Goal: Find specific page/section: Find specific page/section

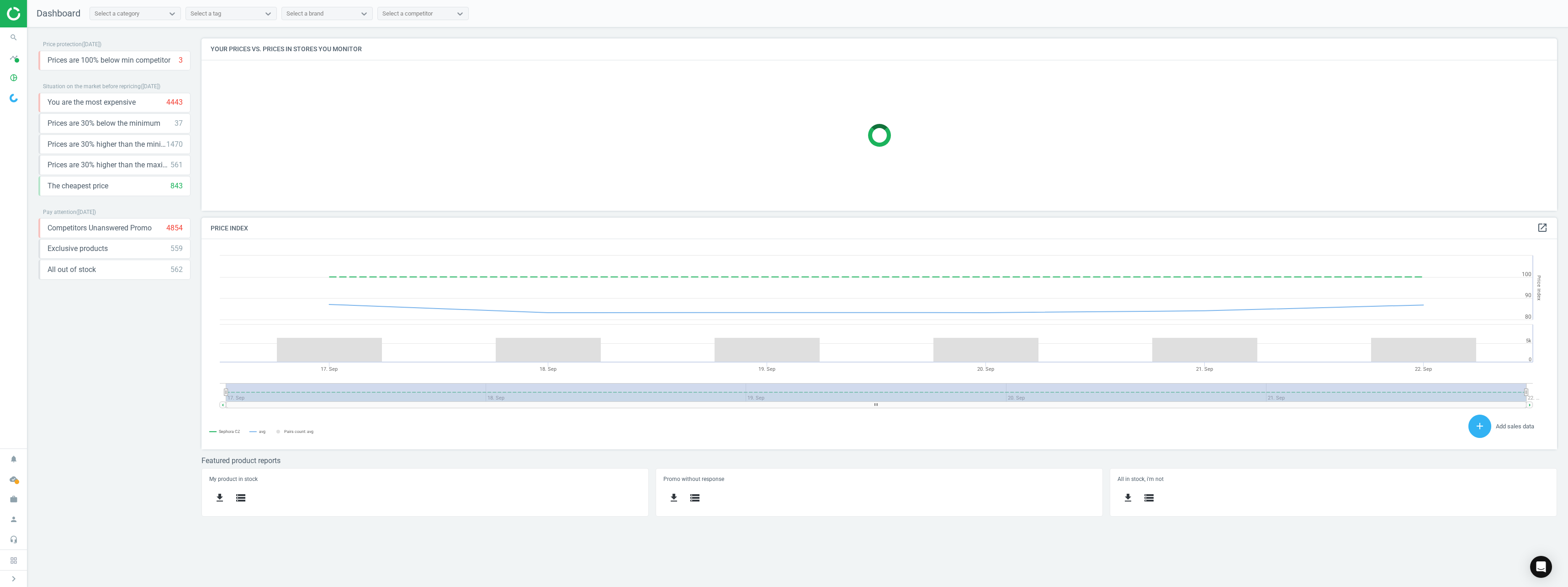
scroll to position [225, 1370]
click at [19, 76] on icon "pie_chart_outlined" at bounding box center [13, 77] width 17 height 17
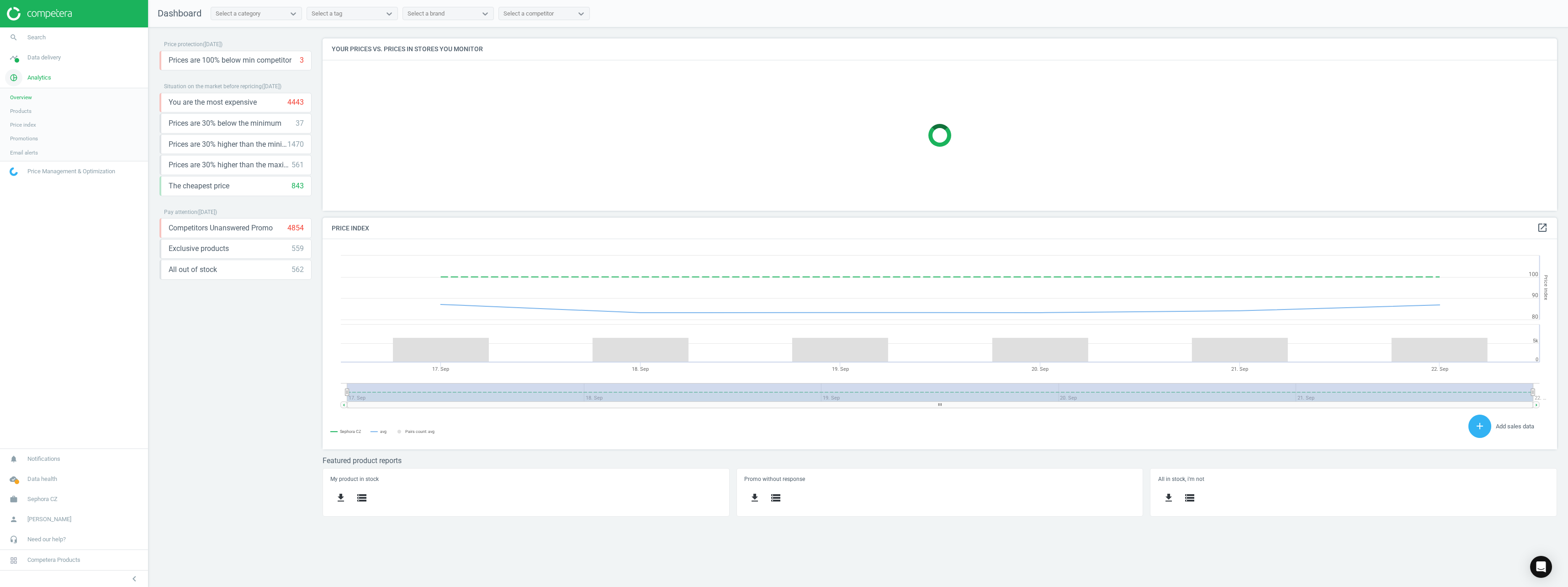
scroll to position [225, 1248]
click at [9, 492] on icon "work" at bounding box center [13, 499] width 17 height 17
click at [9, 492] on div "work Sephora CZ Switch campaign Campaign settings Billing & usage statistics" at bounding box center [74, 477] width 148 height 66
drag, startPoint x: 9, startPoint y: 492, endPoint x: 114, endPoint y: 470, distance: 107.3
click at [114, 470] on link "Switch campaign" at bounding box center [74, 473] width 148 height 14
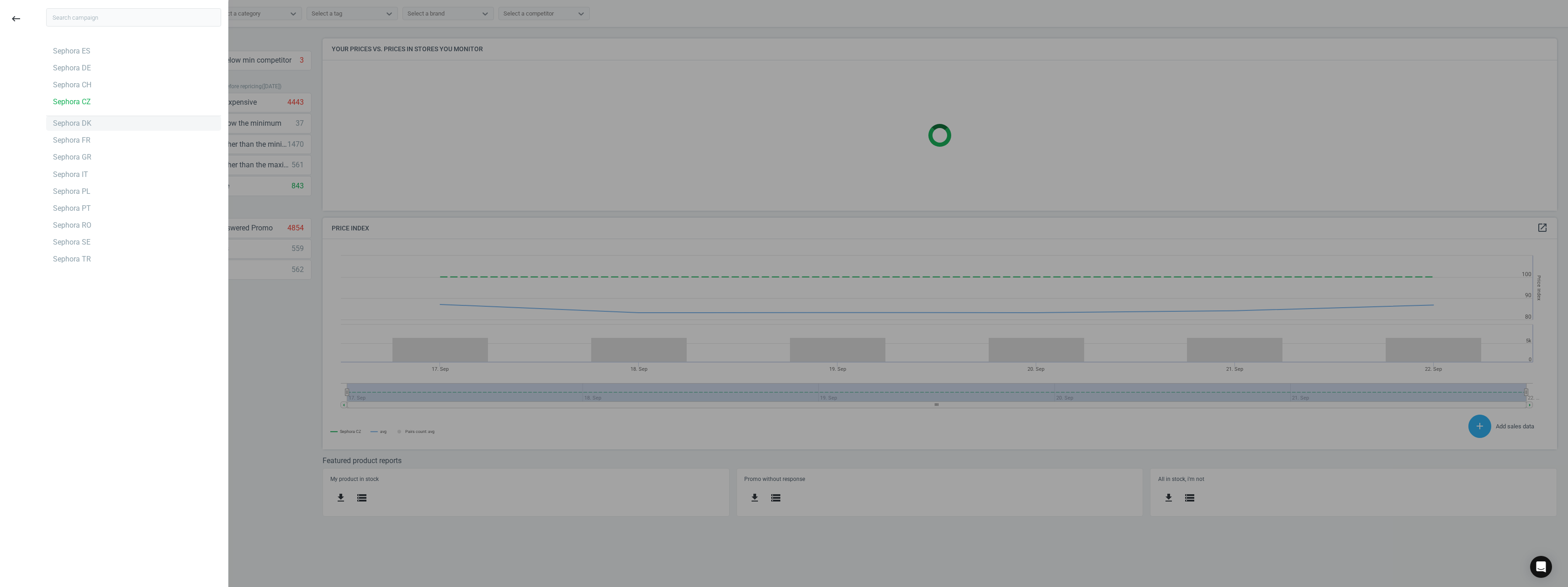
click at [78, 123] on div "Sephora DK" at bounding box center [72, 123] width 38 height 10
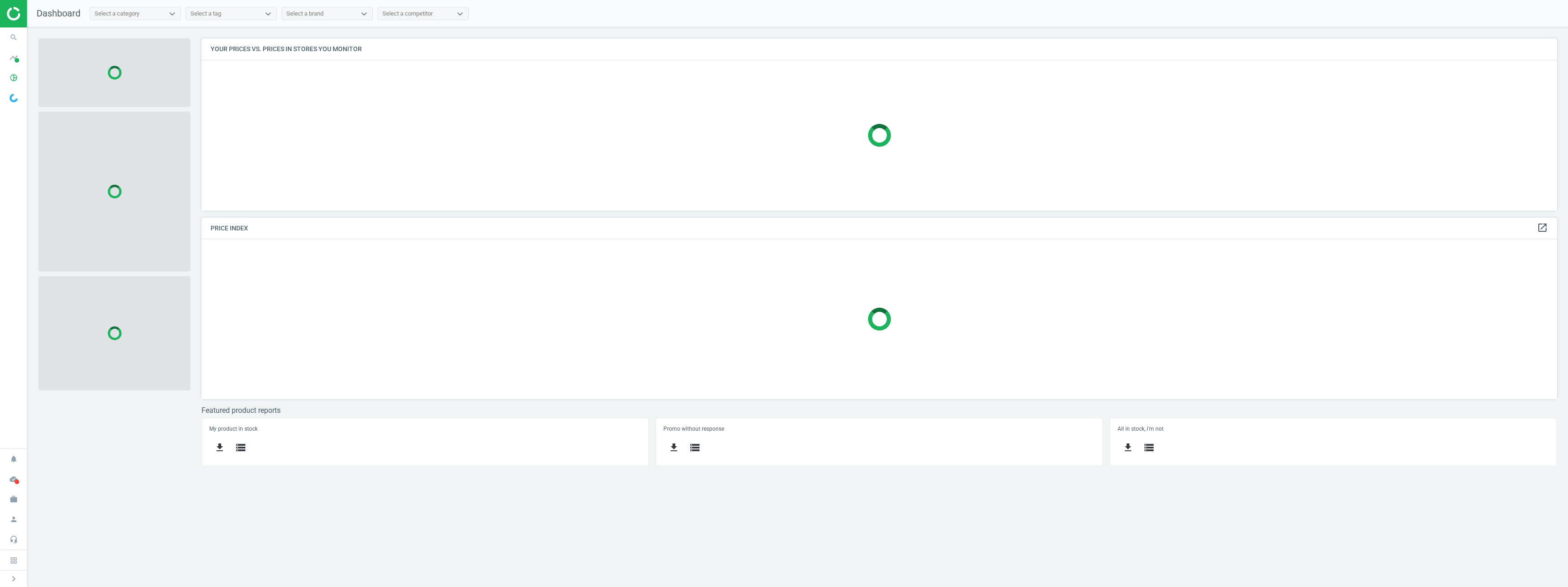
scroll to position [186, 1370]
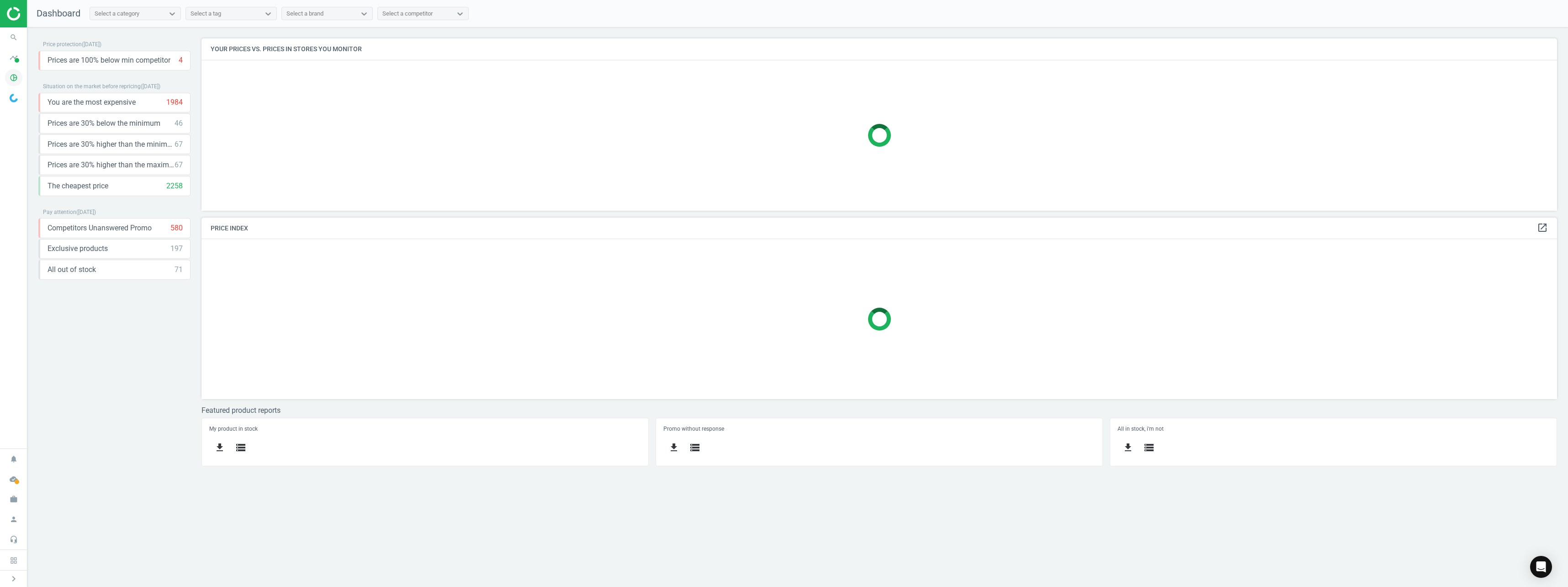
click at [9, 77] on icon "pie_chart_outlined" at bounding box center [13, 77] width 17 height 17
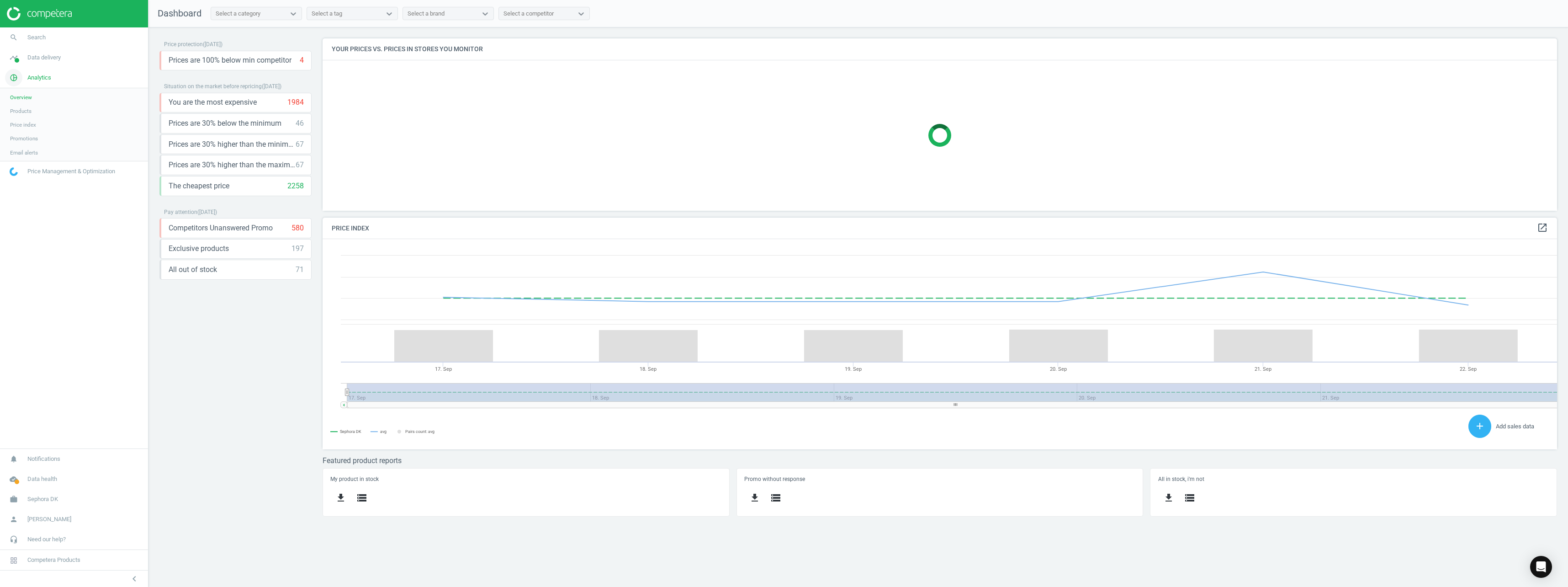
scroll to position [5, 5]
click at [10, 59] on icon "timeline" at bounding box center [13, 57] width 17 height 17
click at [21, 132] on span "Stores" at bounding box center [18, 132] width 16 height 8
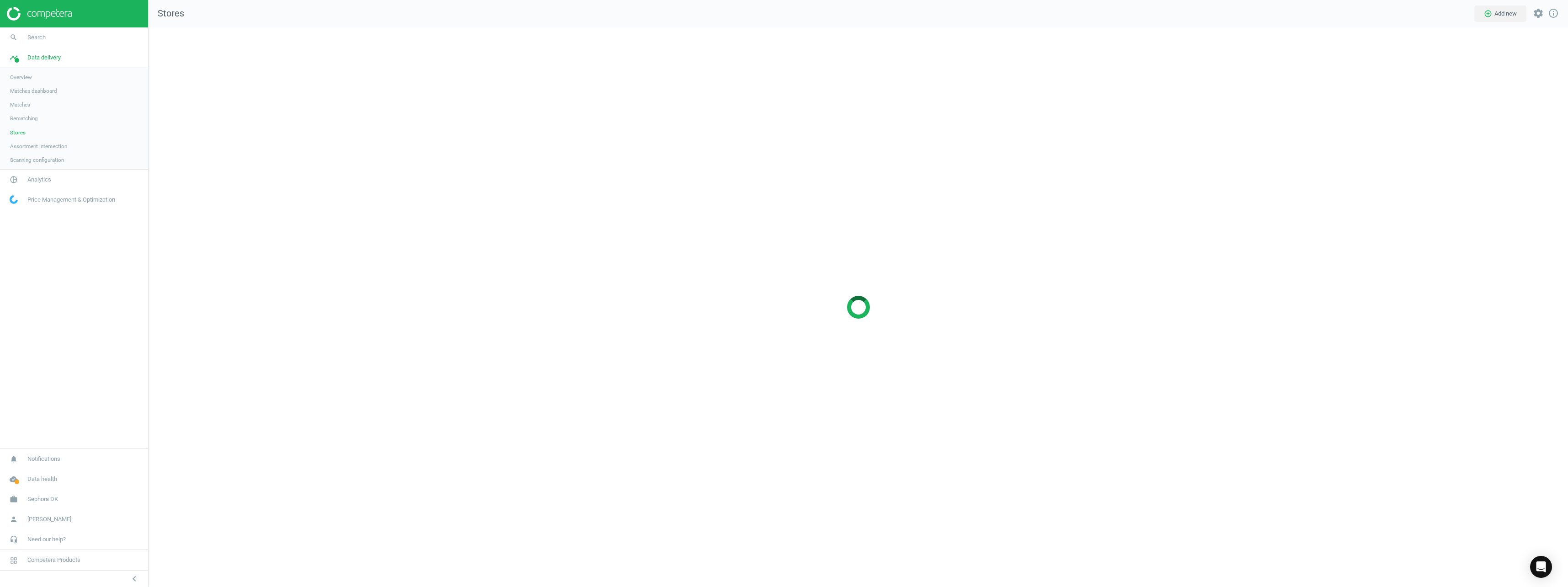
scroll to position [574, 1434]
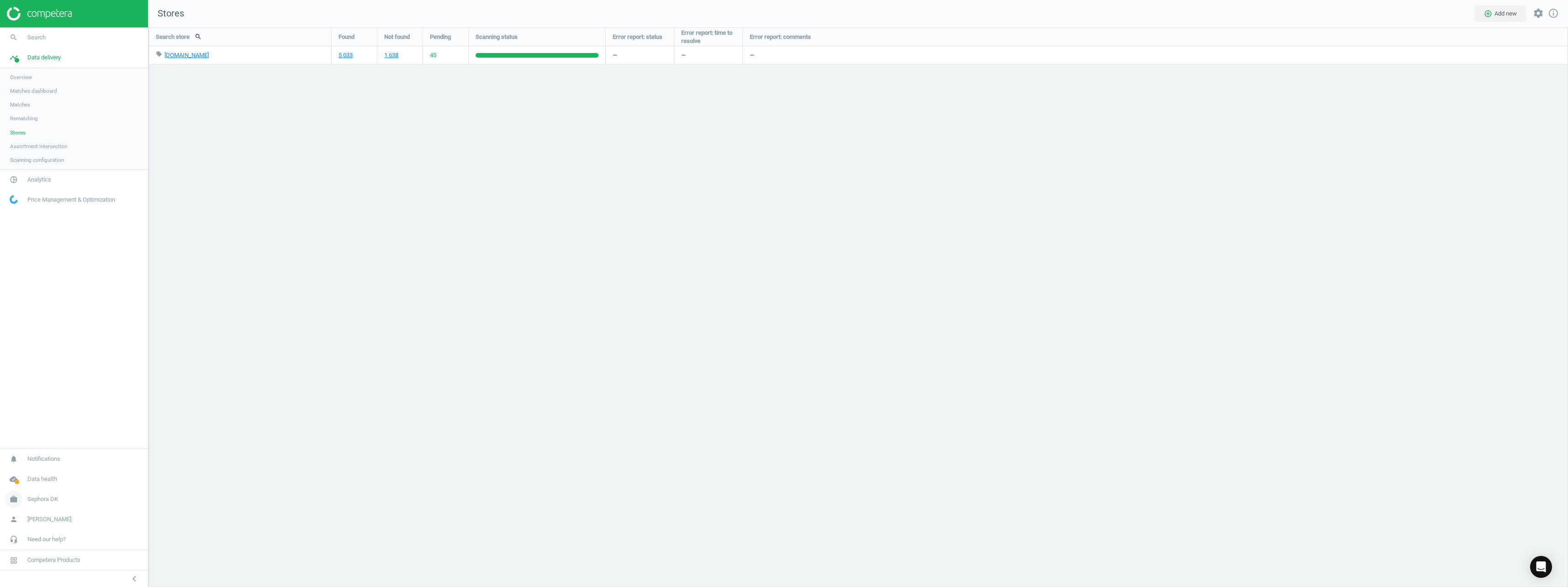
click at [13, 499] on icon "work" at bounding box center [13, 499] width 17 height 17
click at [31, 475] on span "Switch campaign" at bounding box center [30, 472] width 40 height 8
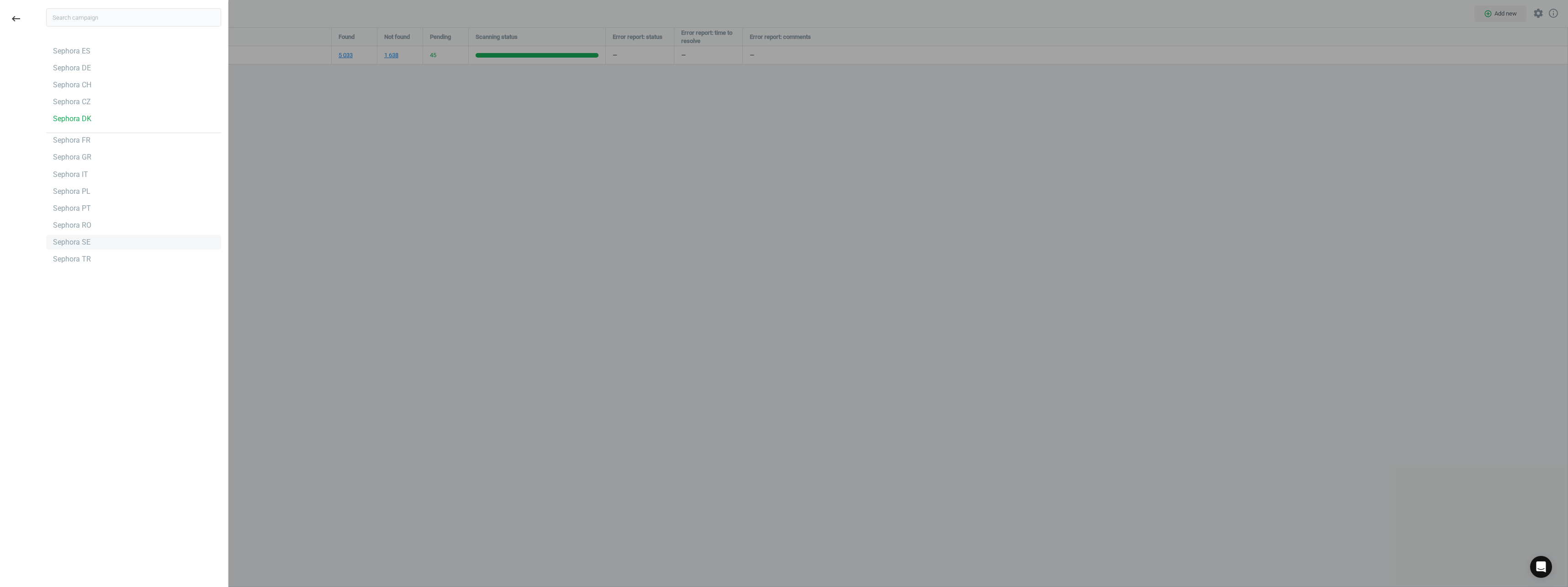
click at [70, 244] on div "Sephora SE" at bounding box center [71, 242] width 38 height 10
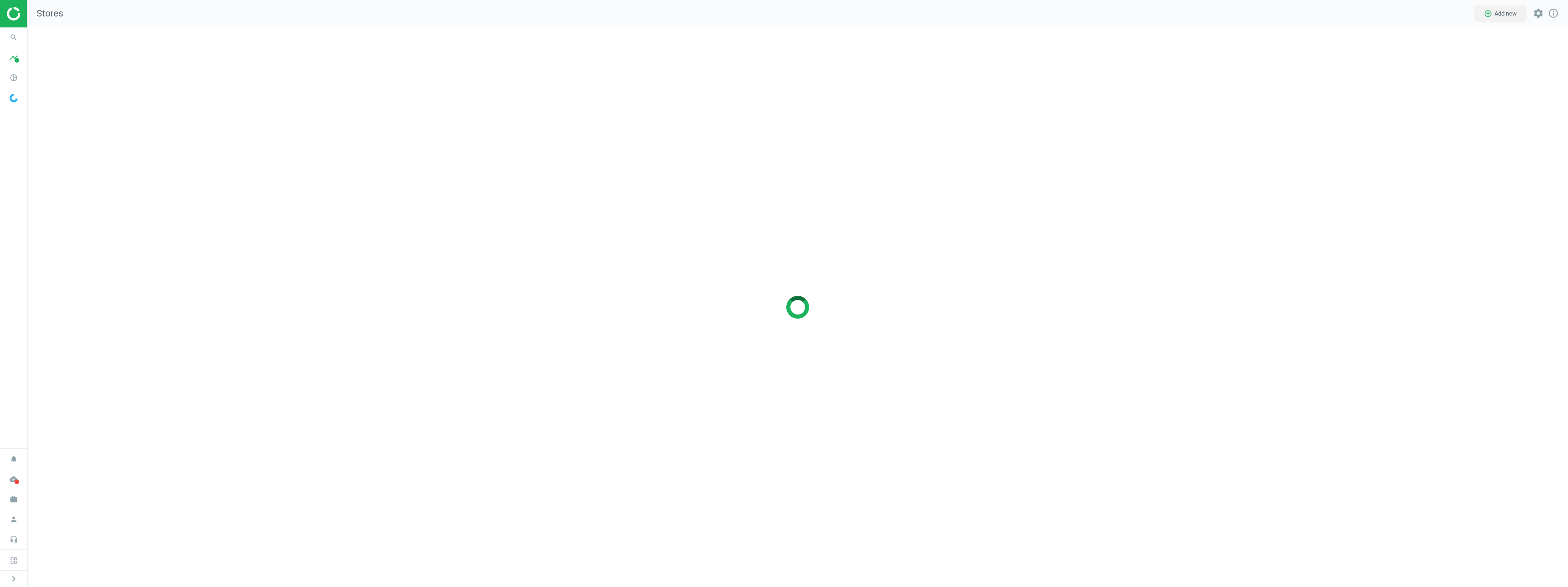
scroll to position [574, 1555]
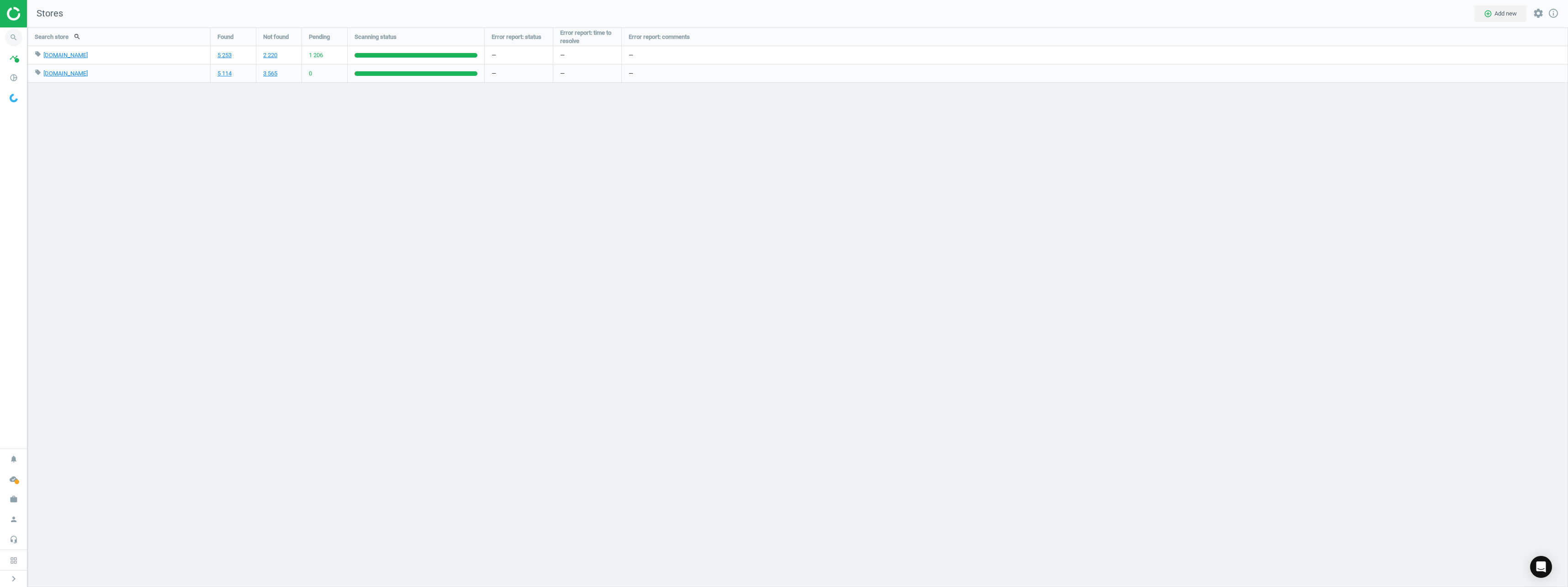
click at [17, 40] on icon "search" at bounding box center [13, 37] width 17 height 17
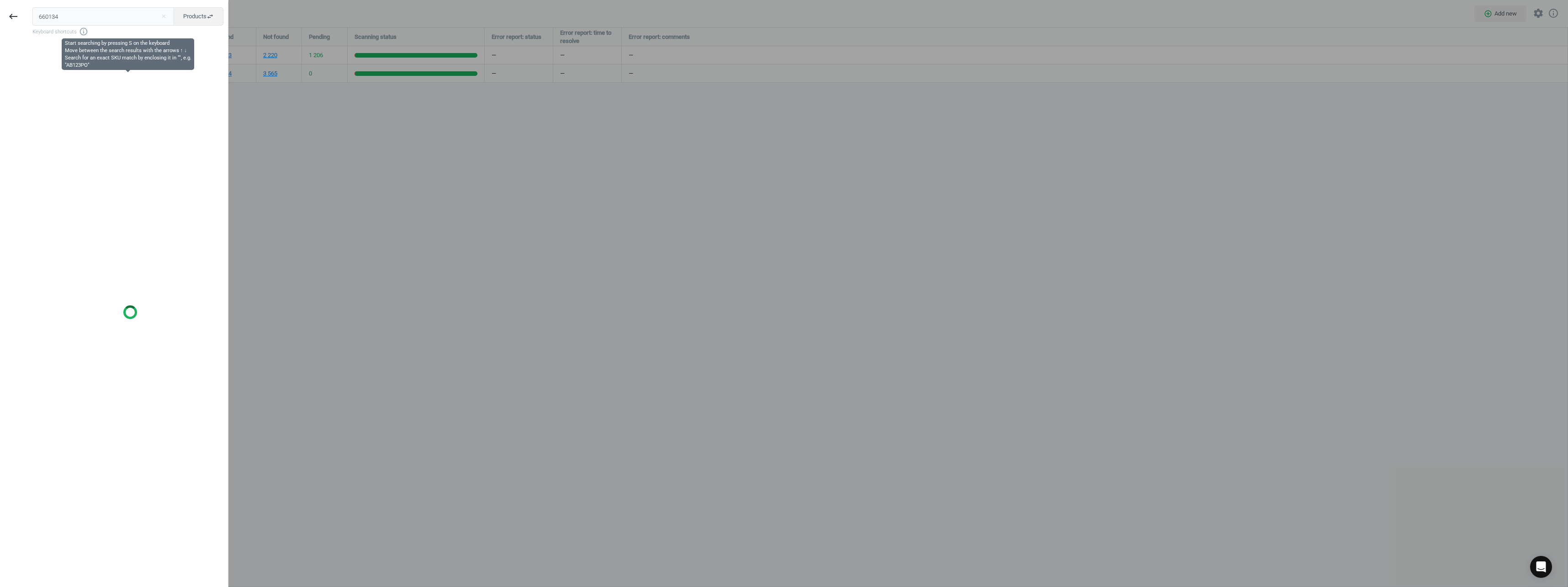
type input "660134"
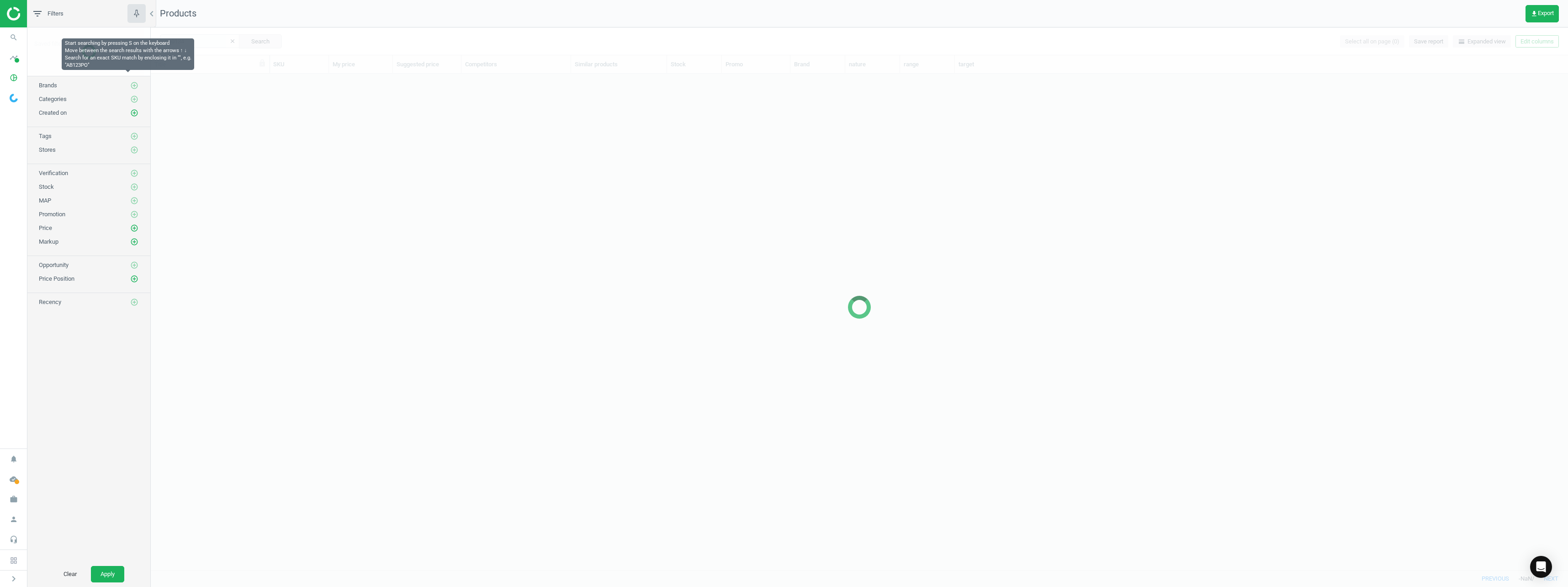
scroll to position [489, 1411]
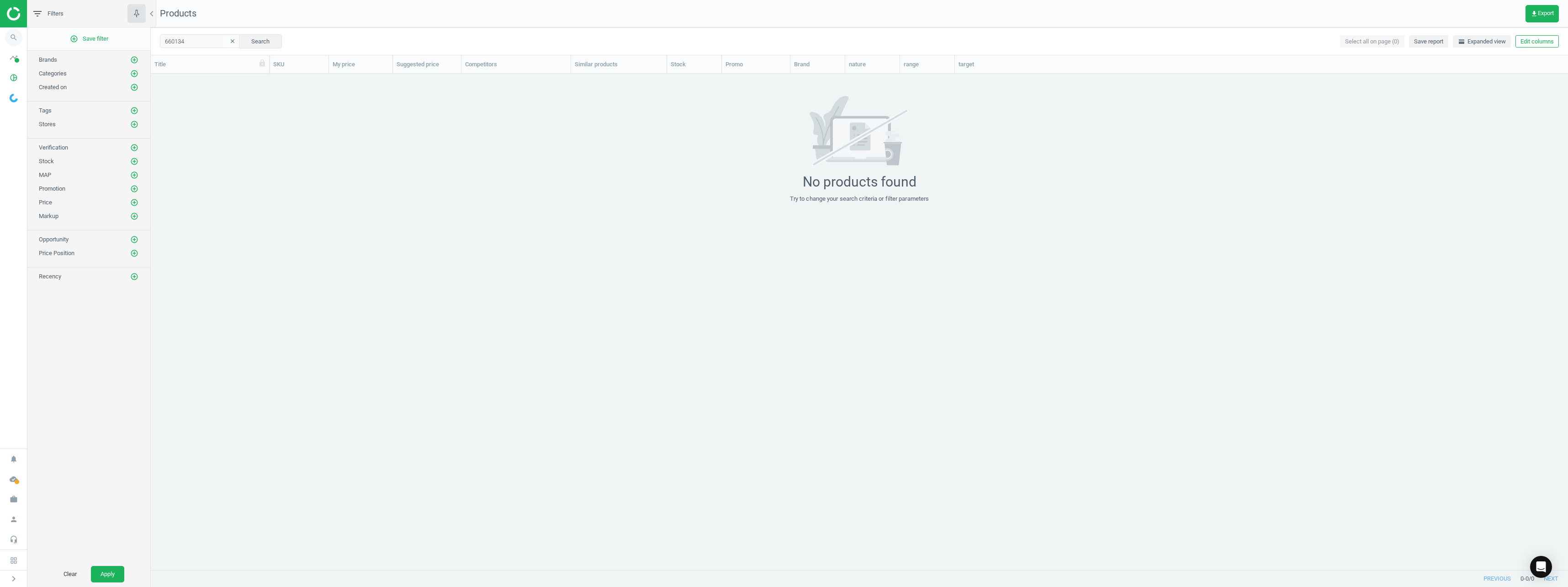
click at [21, 43] on span "search" at bounding box center [14, 37] width 27 height 20
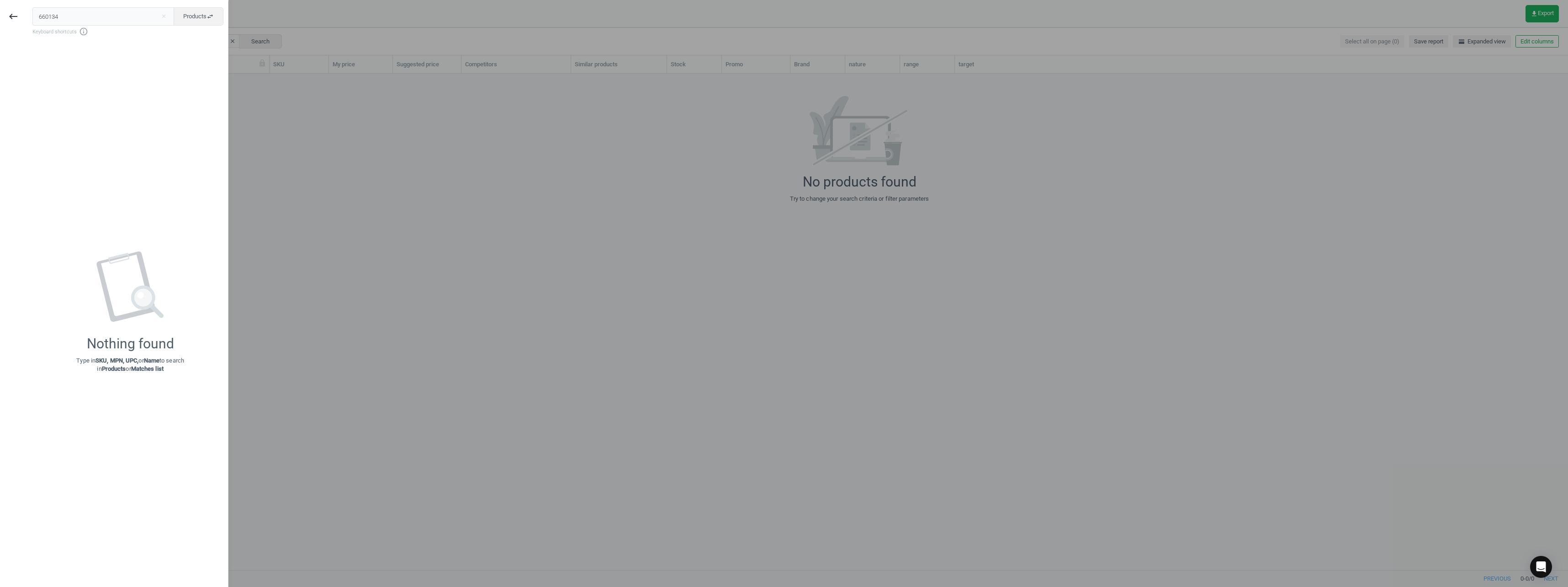
click at [92, 25] on input "660134" at bounding box center [103, 16] width 142 height 18
type input "766963"
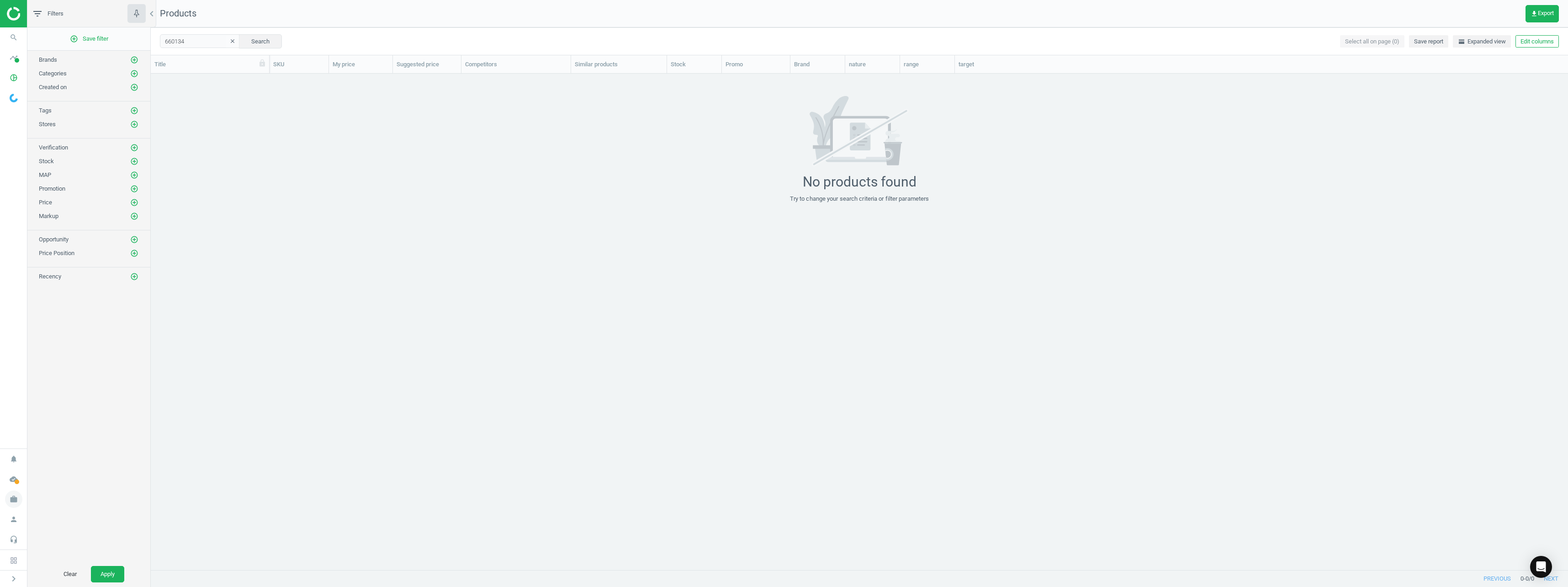
click at [16, 507] on icon "work" at bounding box center [13, 499] width 17 height 17
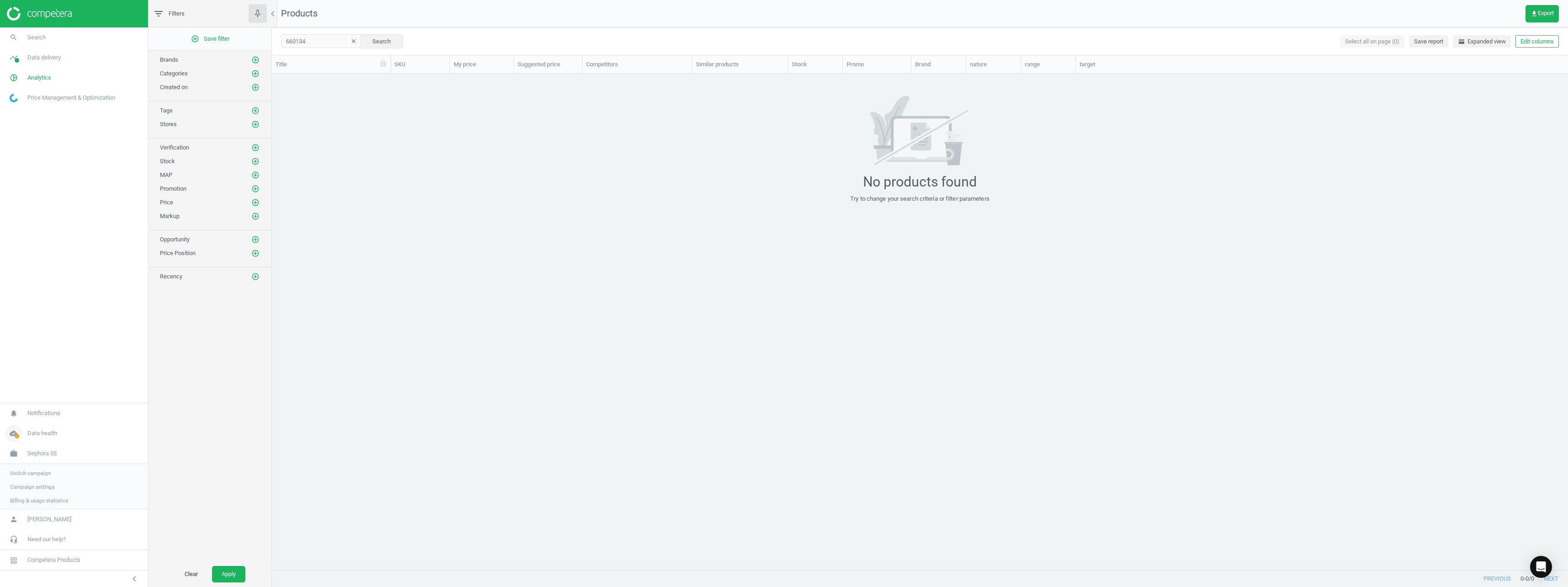
scroll to position [489, 1289]
click at [37, 449] on span "Sephora SE" at bounding box center [42, 453] width 29 height 8
click at [38, 497] on span "Sephora SE" at bounding box center [42, 499] width 29 height 8
click at [31, 475] on span "Switch campaign" at bounding box center [30, 472] width 40 height 8
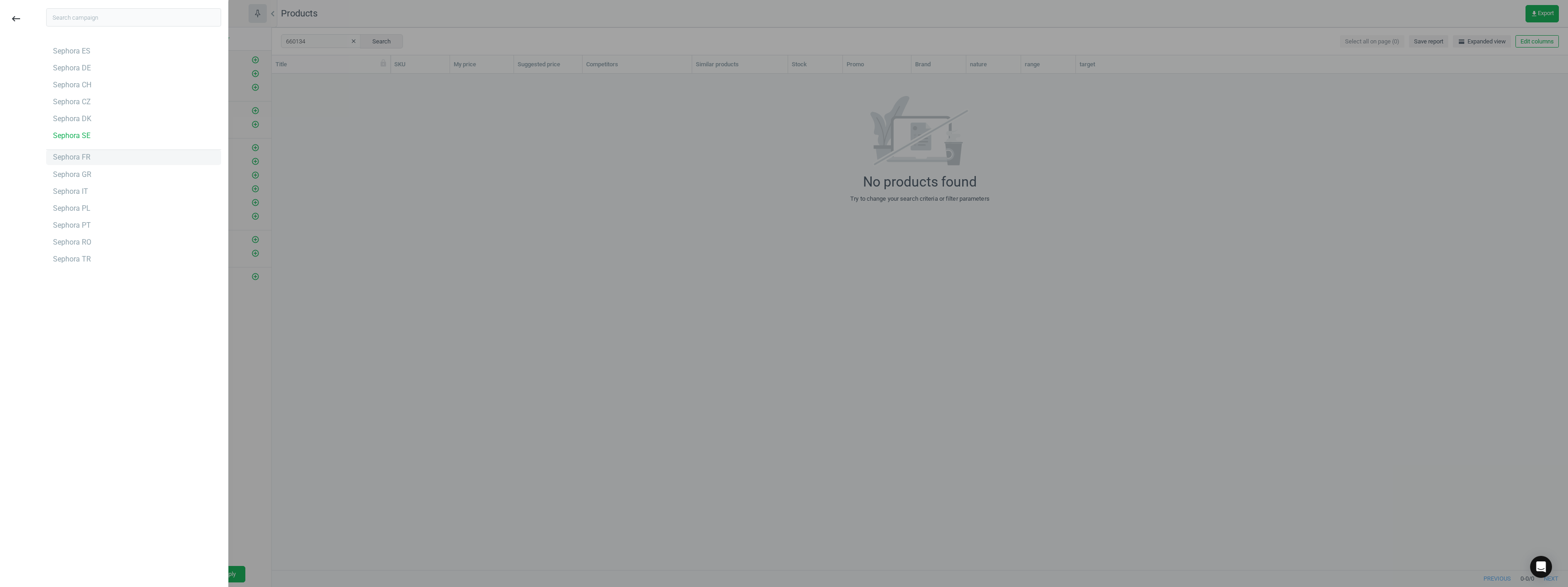
click at [79, 162] on div "Sephora FR" at bounding box center [71, 157] width 38 height 10
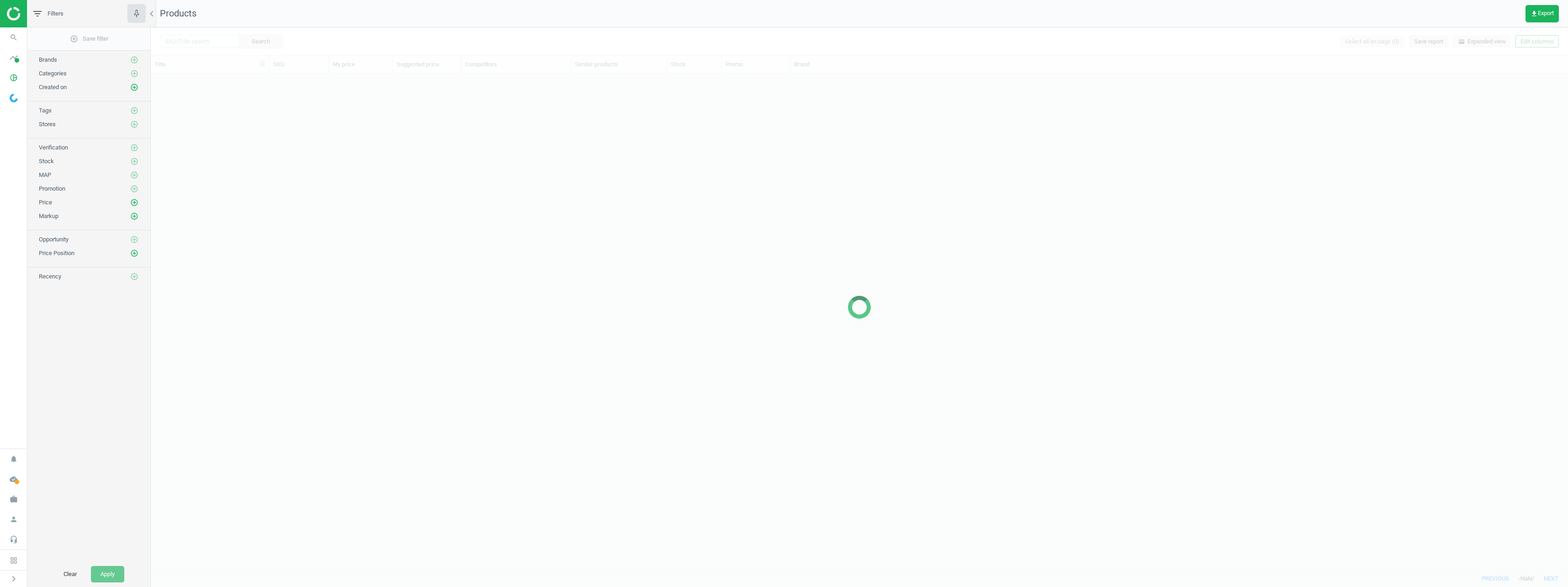
scroll to position [489, 1411]
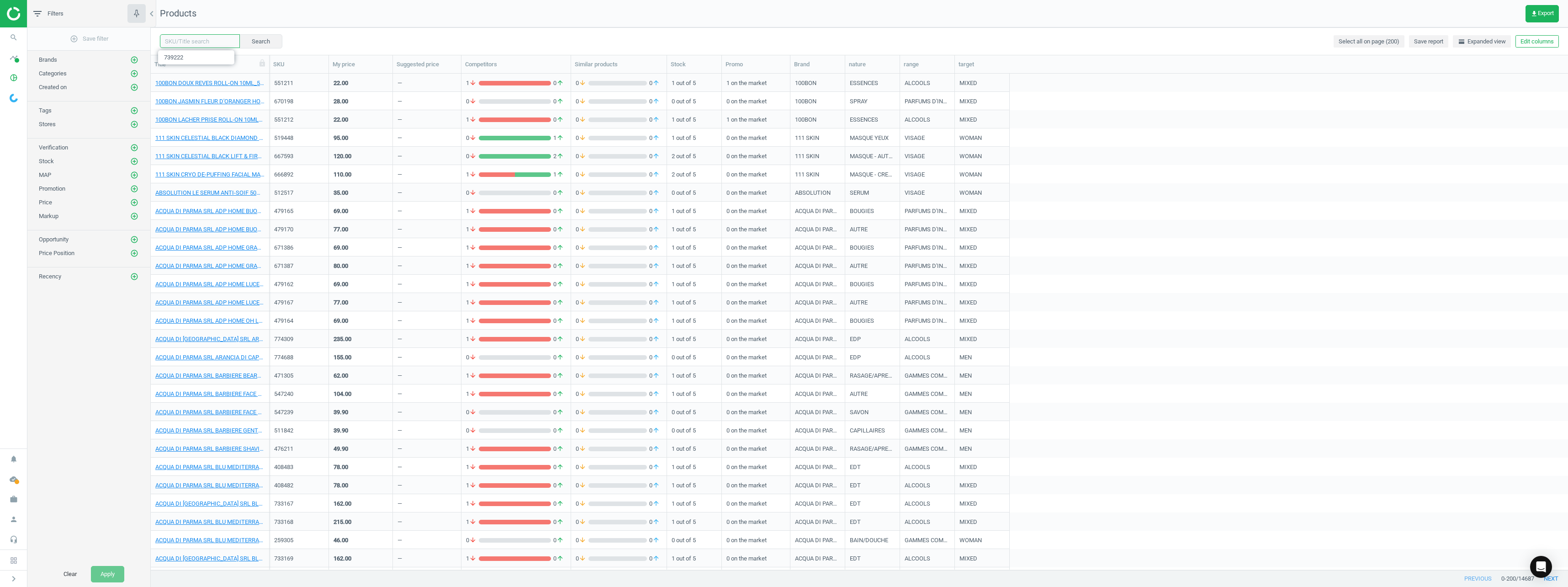
click at [215, 43] on input "text" at bounding box center [200, 41] width 80 height 14
paste input "766963"
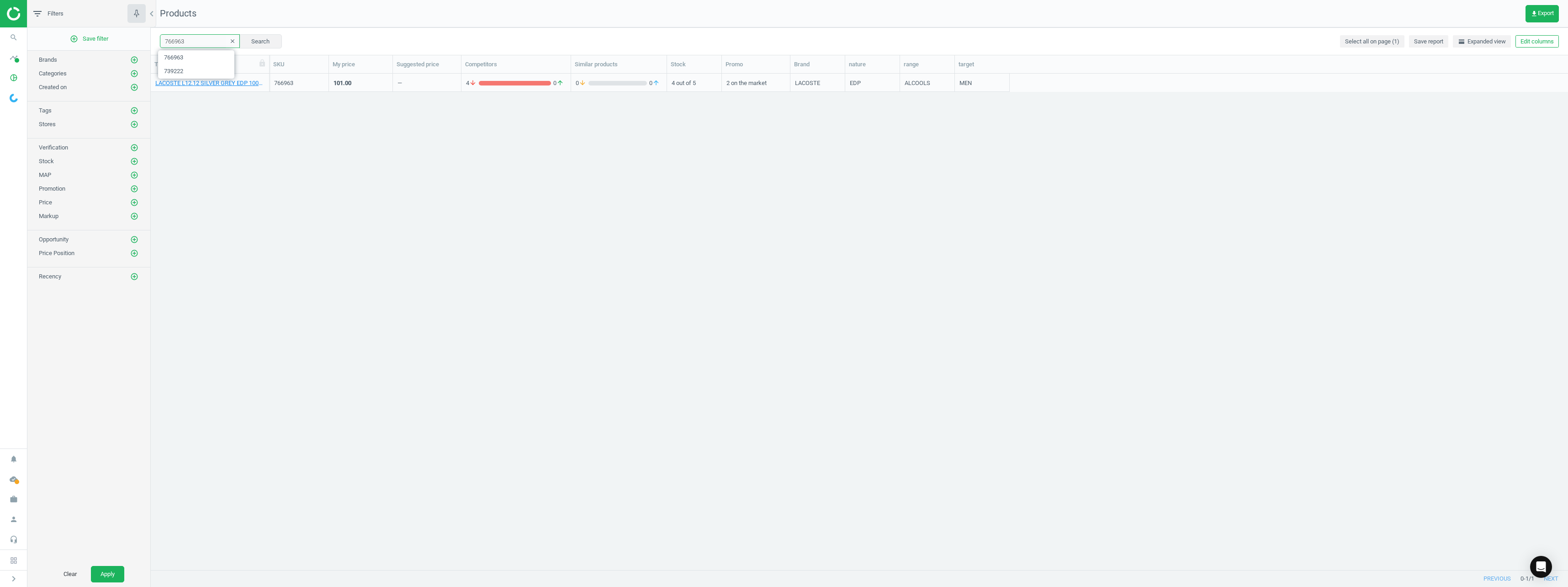
click at [211, 42] on input "766963" at bounding box center [200, 41] width 80 height 14
type input "766964"
click at [205, 83] on link "LACOSTE L12.12 SILVER GREY EDP 50ML_766964-50 ml" at bounding box center [210, 83] width 110 height 8
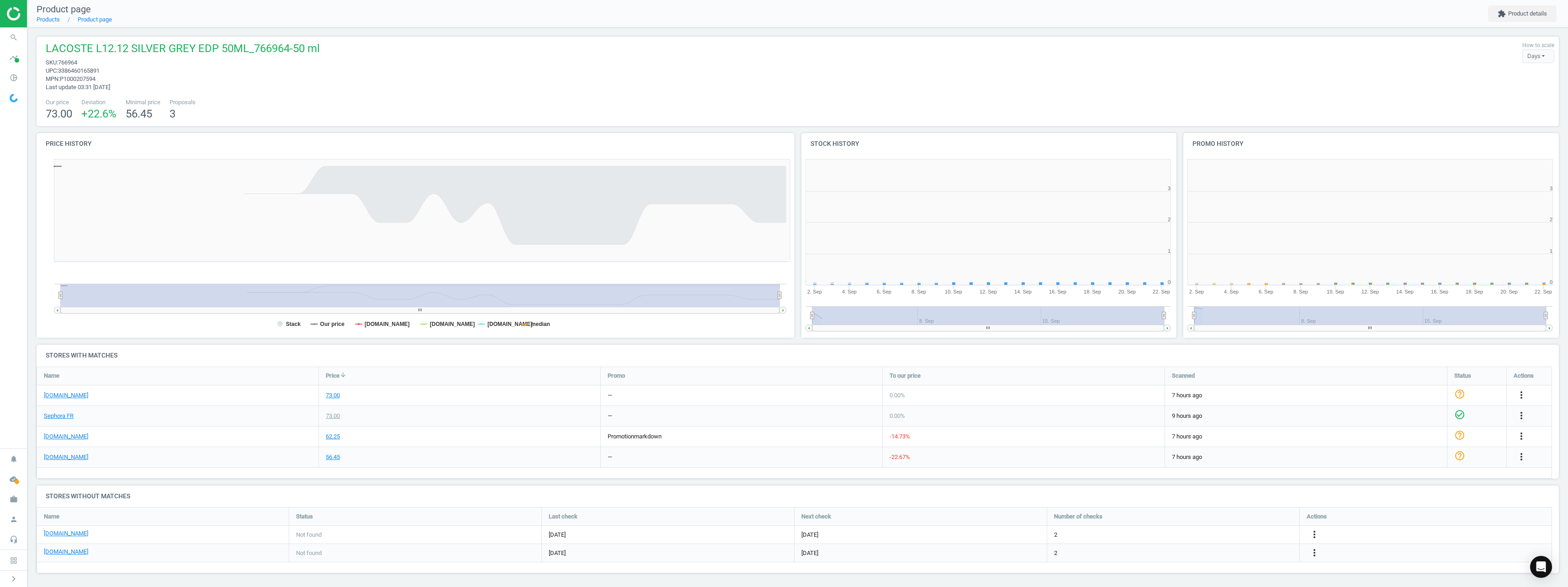
scroll to position [197, 388]
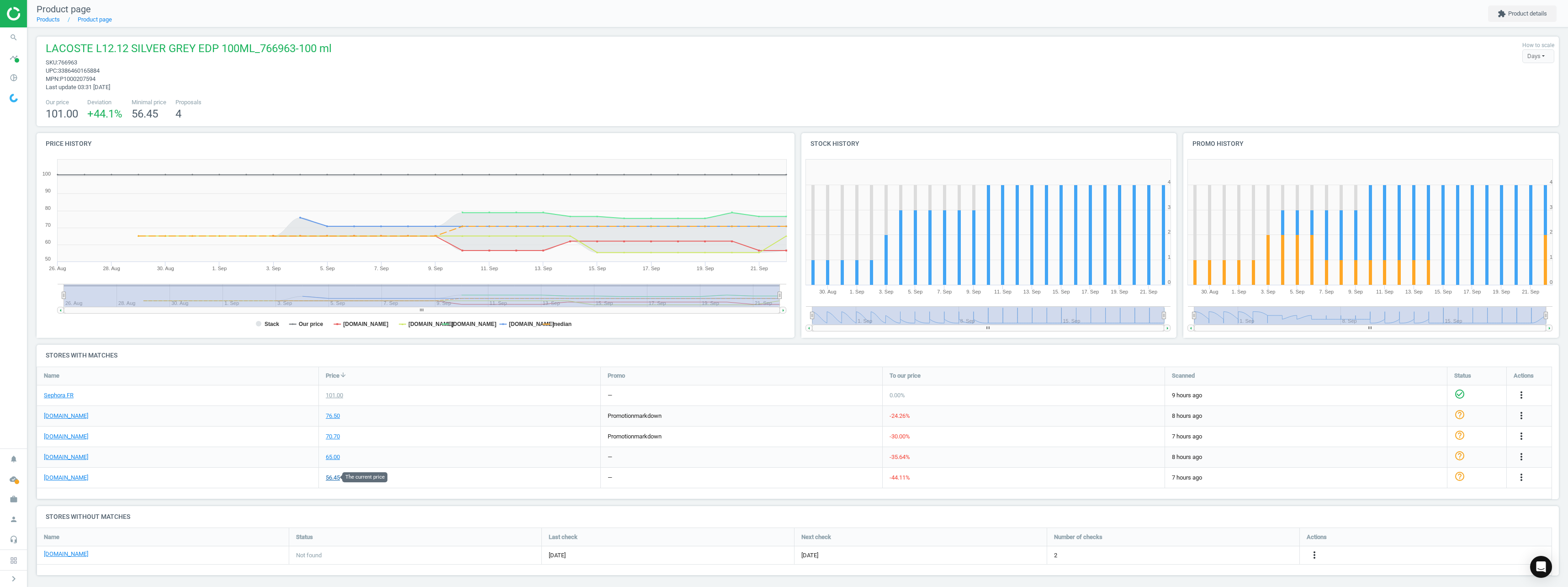
click at [331, 478] on div "56.45" at bounding box center [333, 478] width 14 height 8
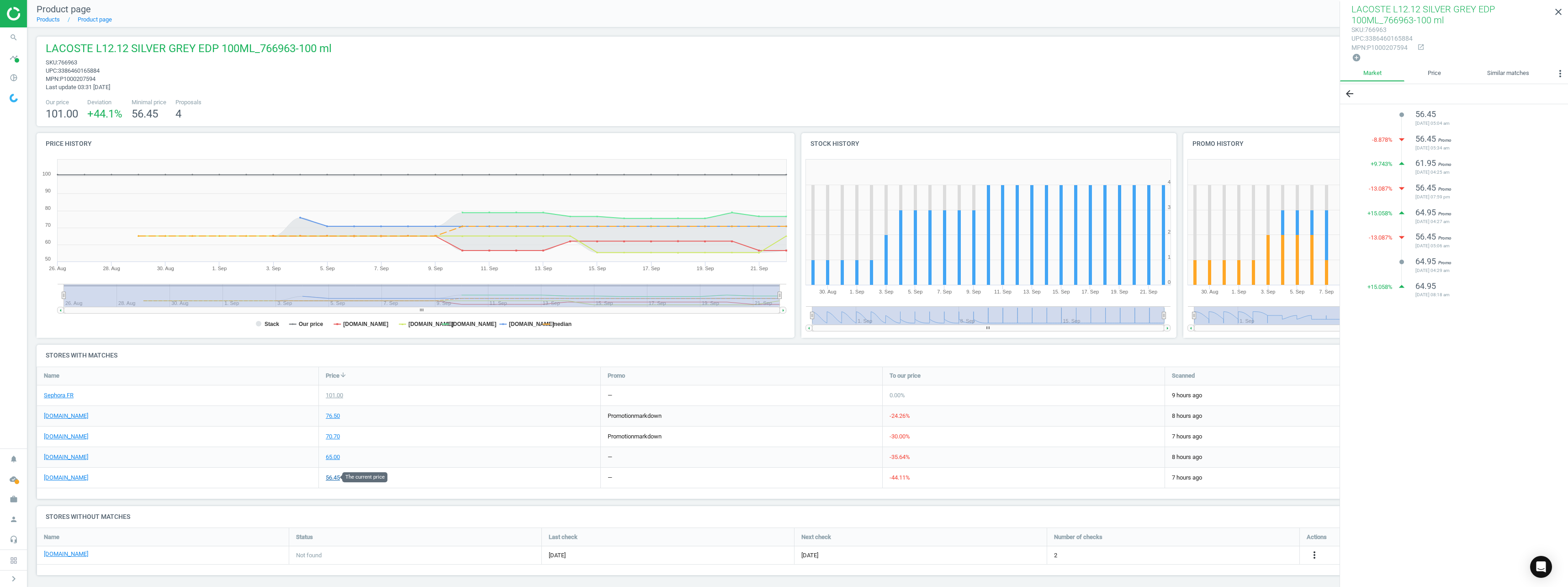
click at [331, 482] on div "56.45" at bounding box center [333, 478] width 14 height 8
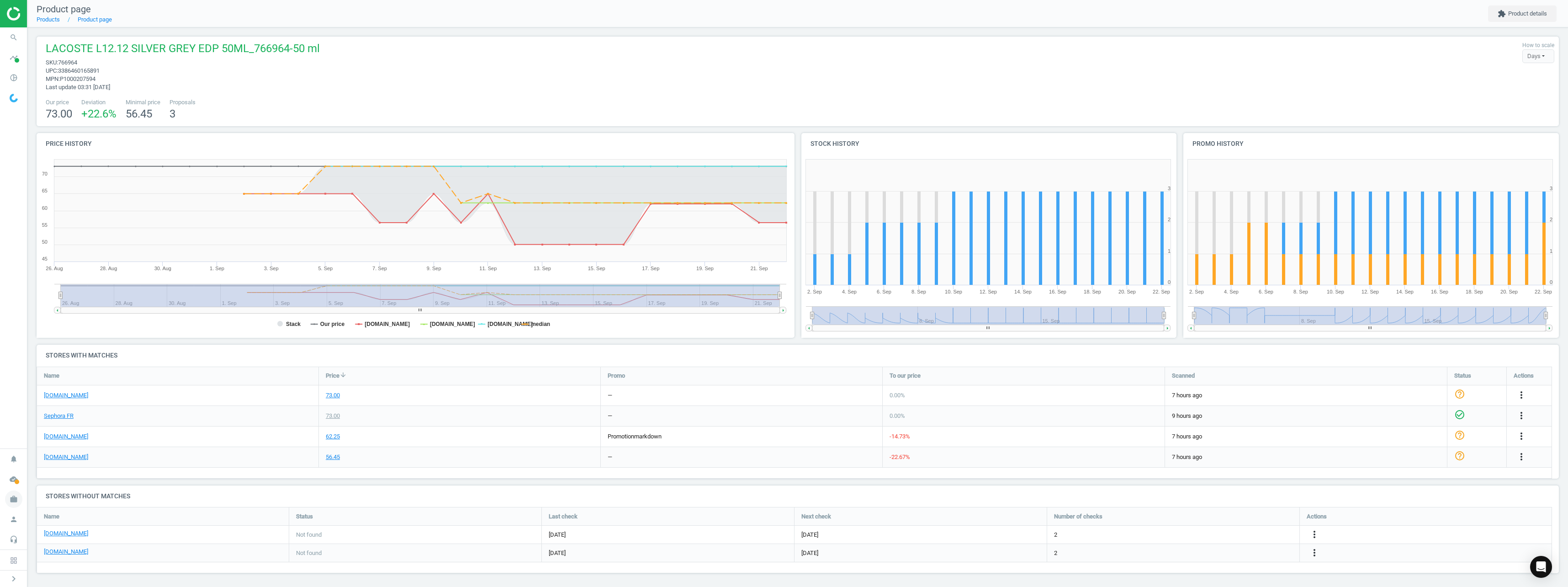
click at [15, 496] on icon "work" at bounding box center [13, 499] width 17 height 17
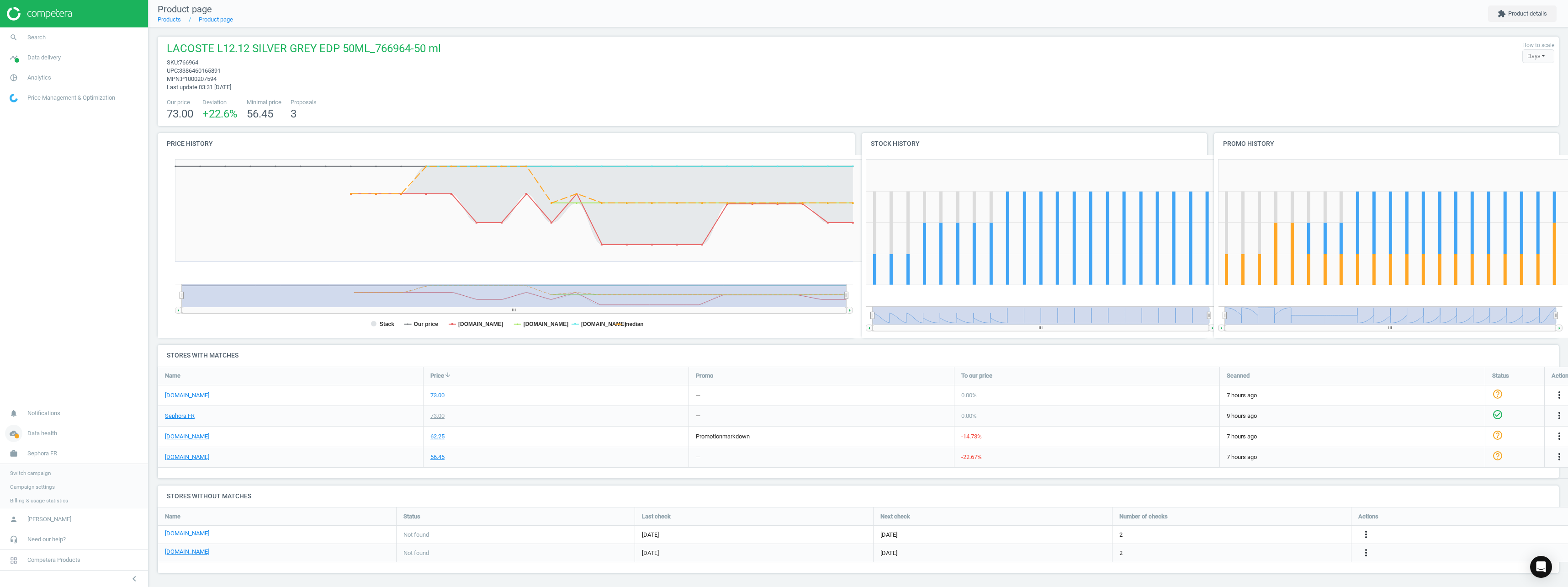
scroll to position [80, 1409]
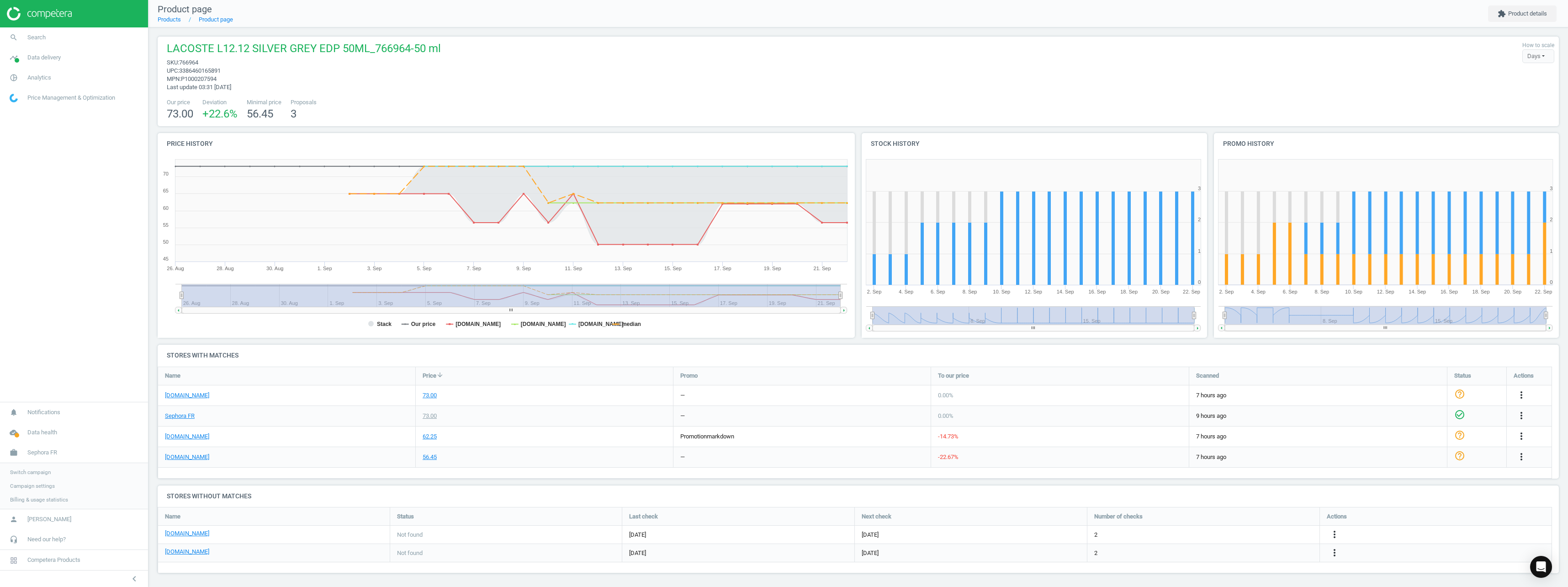
click at [36, 473] on span "Switch campaign" at bounding box center [30, 472] width 40 height 8
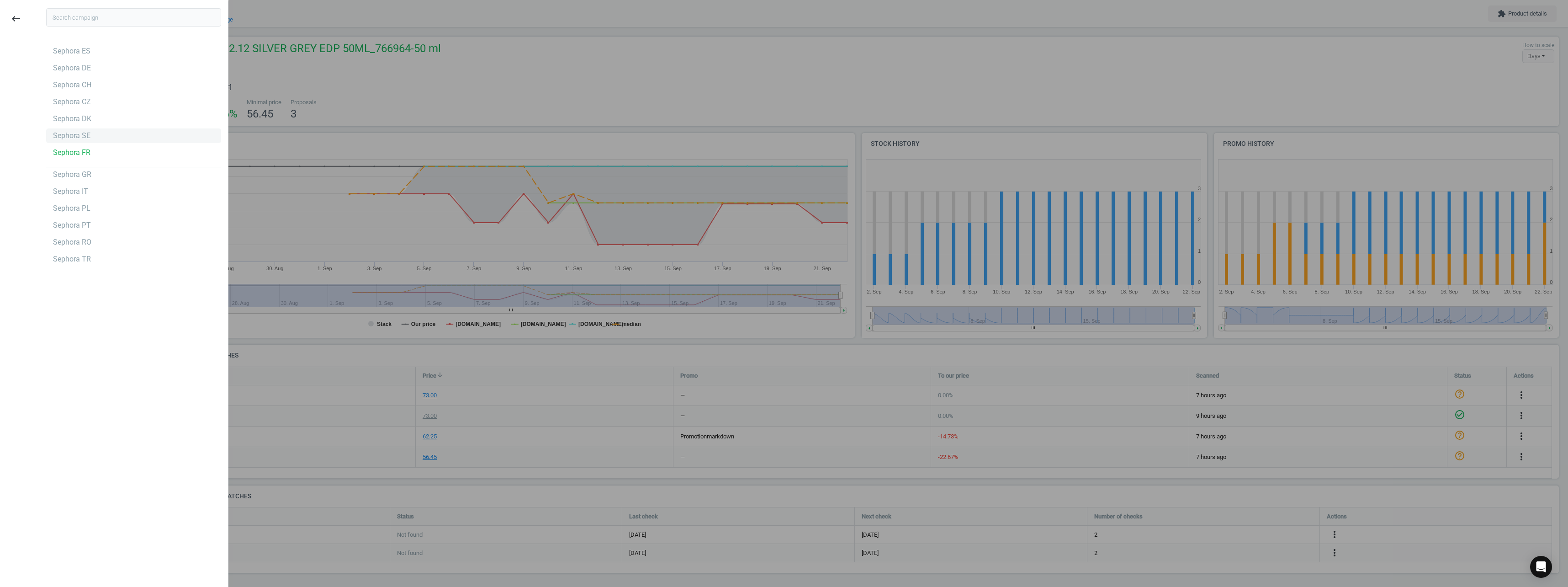
click at [83, 133] on div "Sephora SE" at bounding box center [71, 136] width 38 height 10
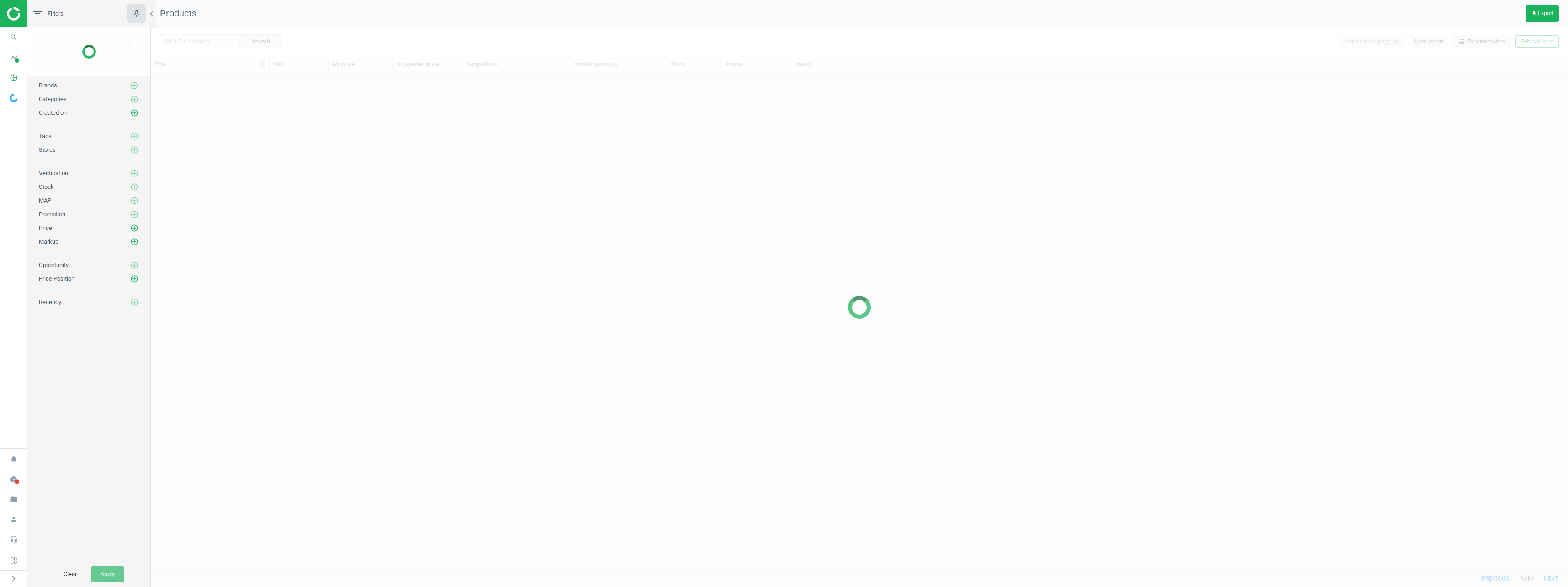
scroll to position [489, 1411]
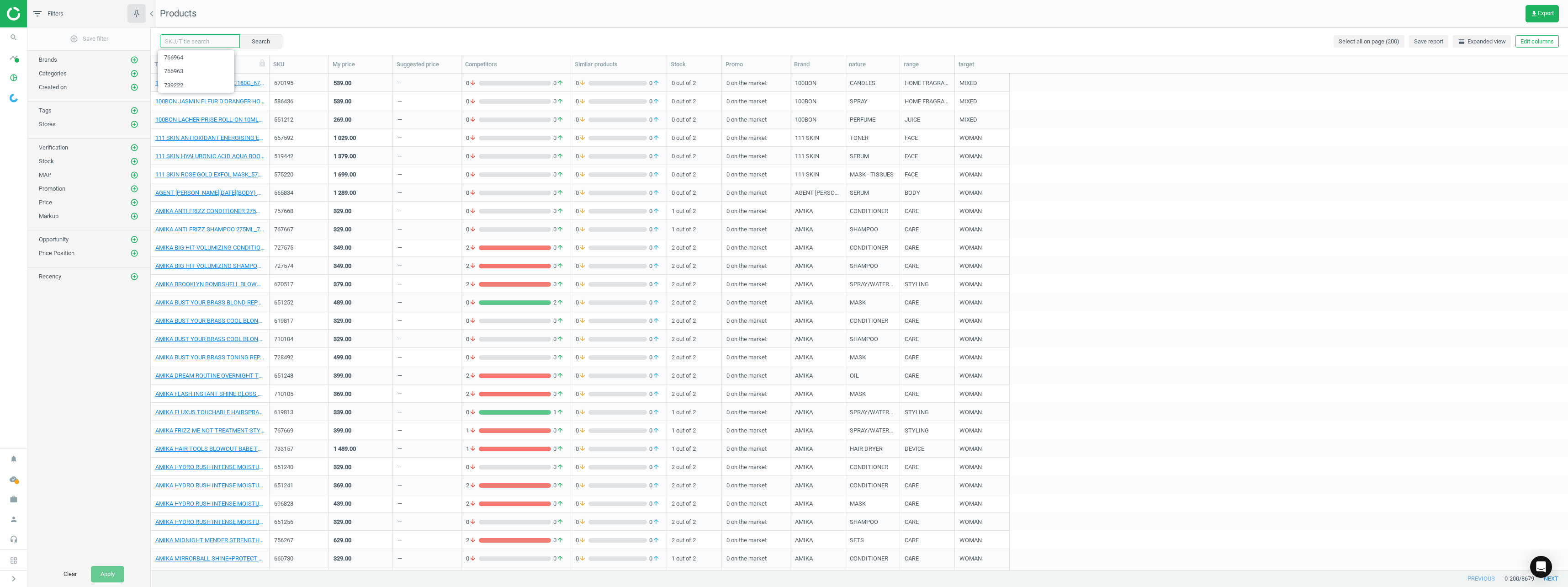
click at [199, 40] on input "text" at bounding box center [200, 41] width 80 height 14
paste input "660134"
type input "660134"
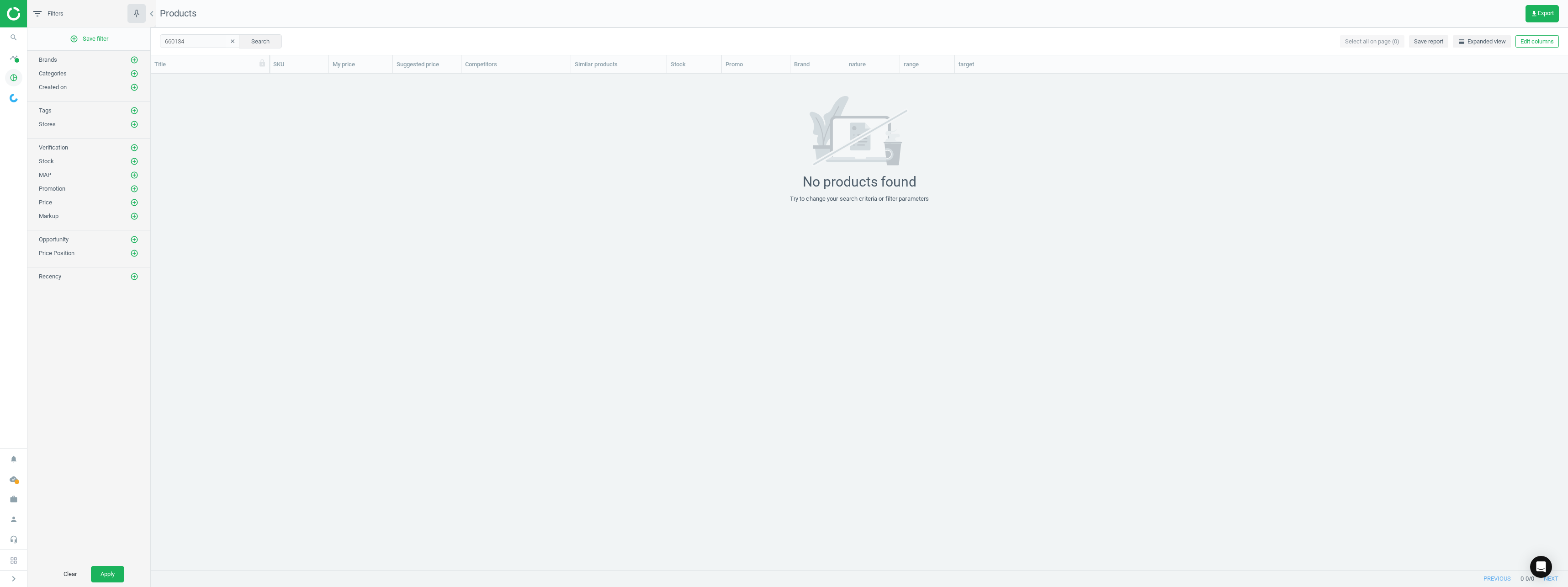
click at [14, 78] on icon "pie_chart_outlined" at bounding box center [13, 77] width 17 height 17
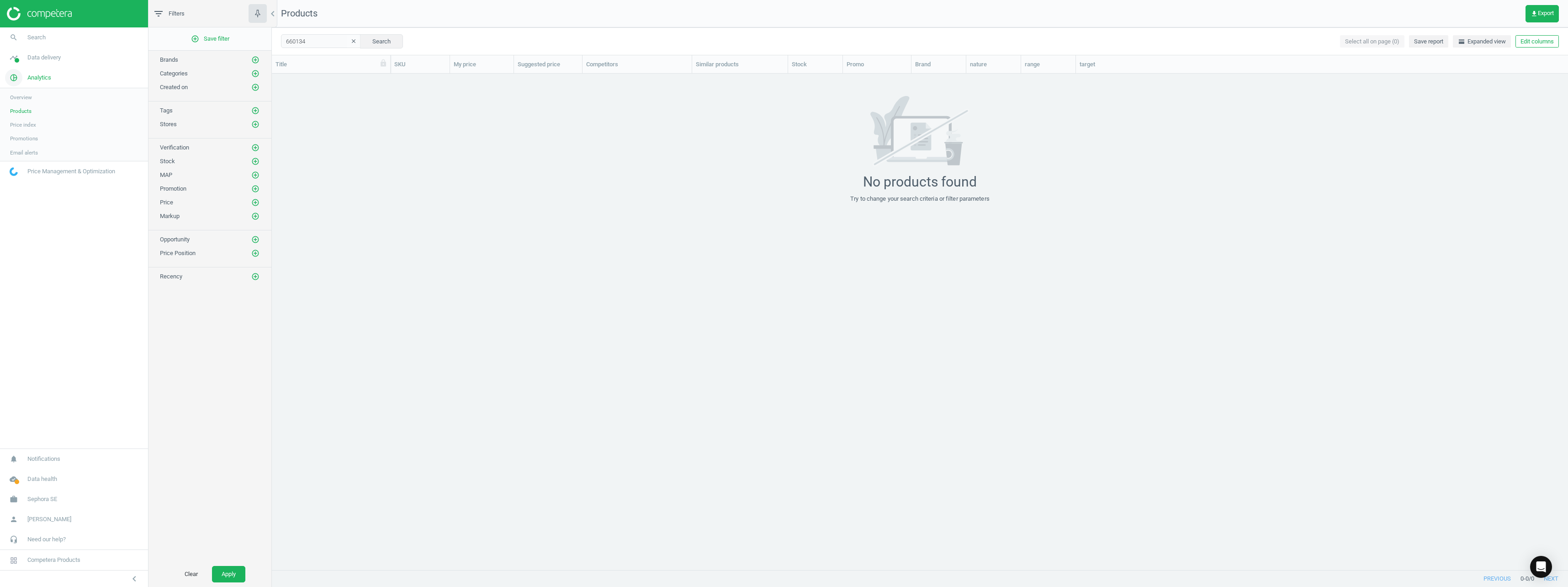
scroll to position [489, 1289]
click at [5, 500] on span "work" at bounding box center [14, 499] width 27 height 20
click at [27, 475] on span "Switch campaign" at bounding box center [30, 472] width 40 height 8
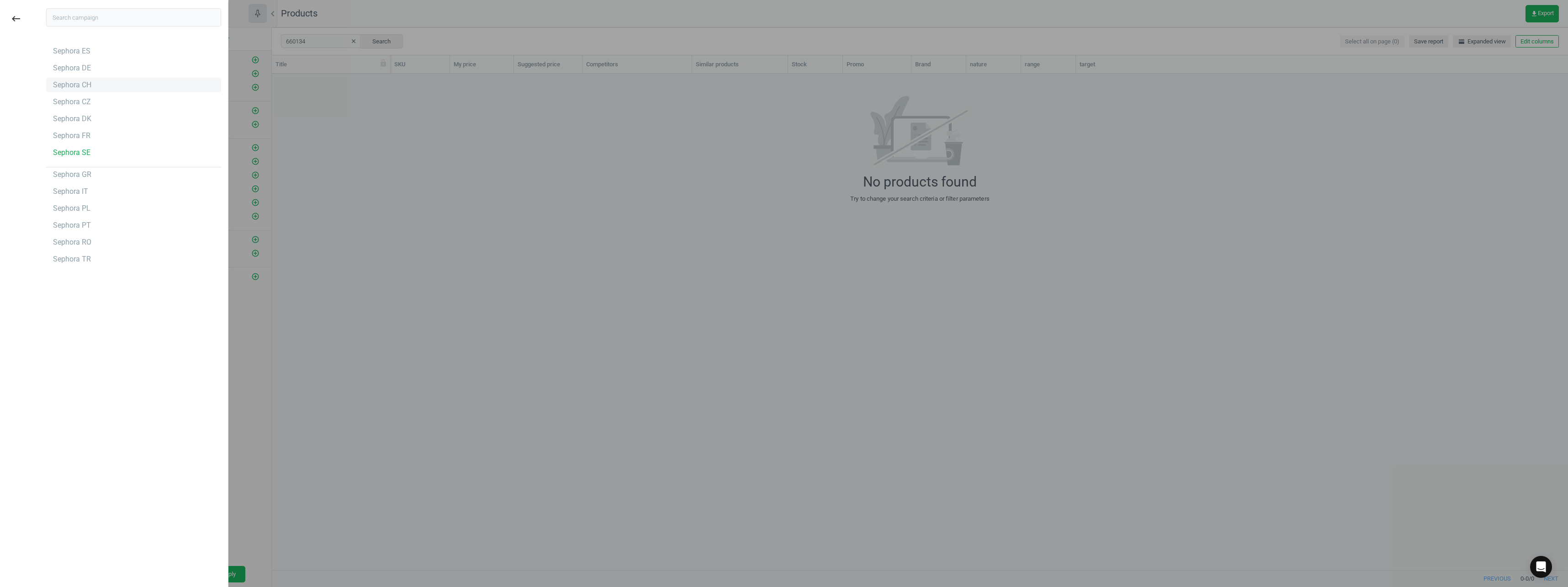
click at [69, 84] on div "Sephora CH" at bounding box center [72, 85] width 38 height 10
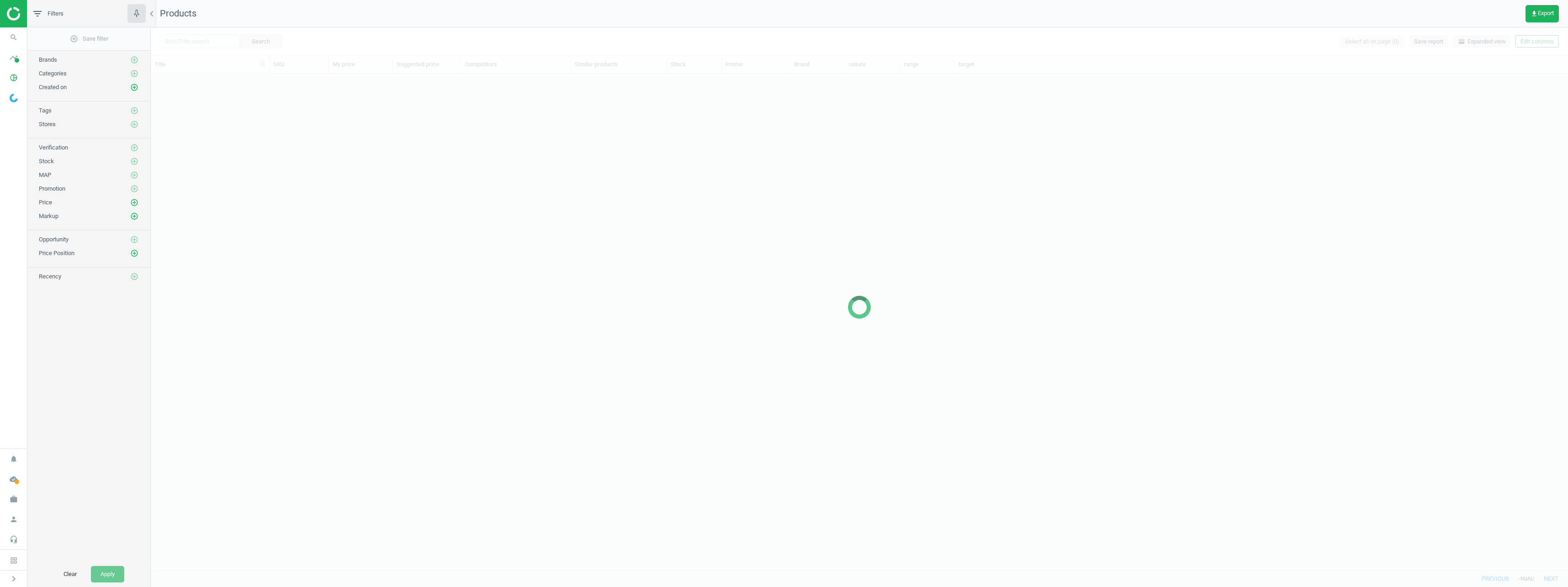
scroll to position [489, 1411]
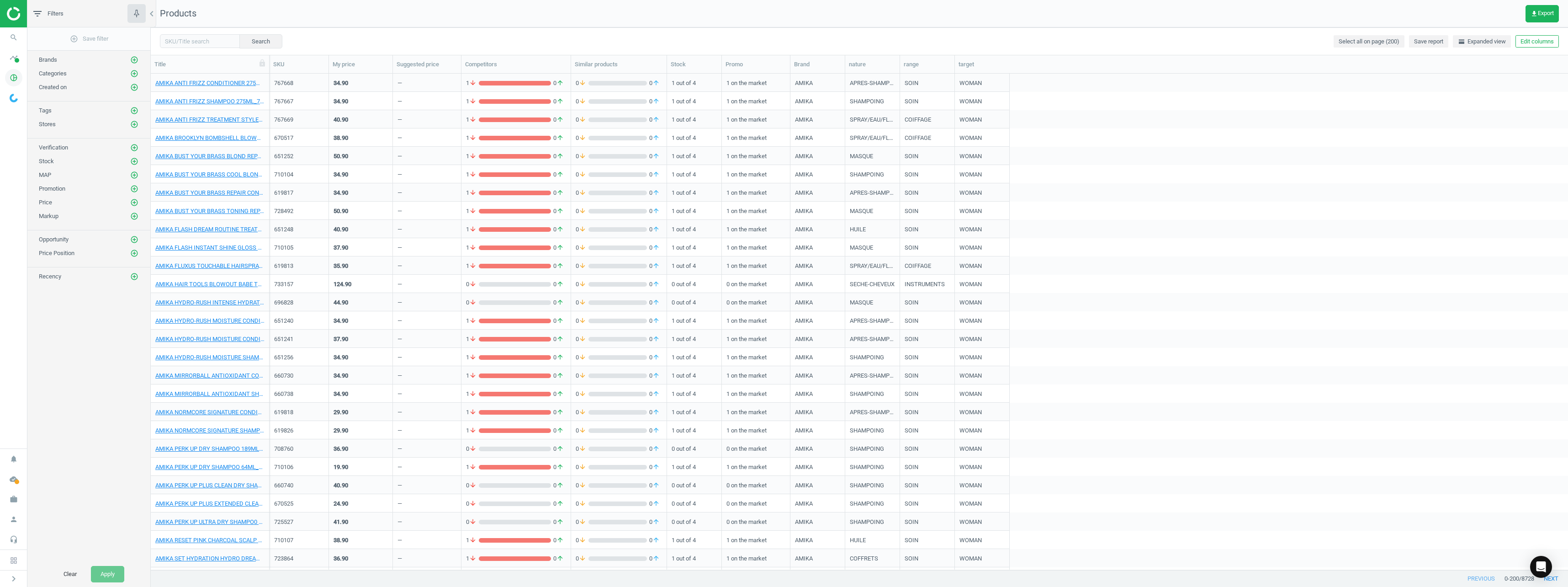
click at [10, 78] on icon "pie_chart_outlined" at bounding box center [13, 77] width 17 height 17
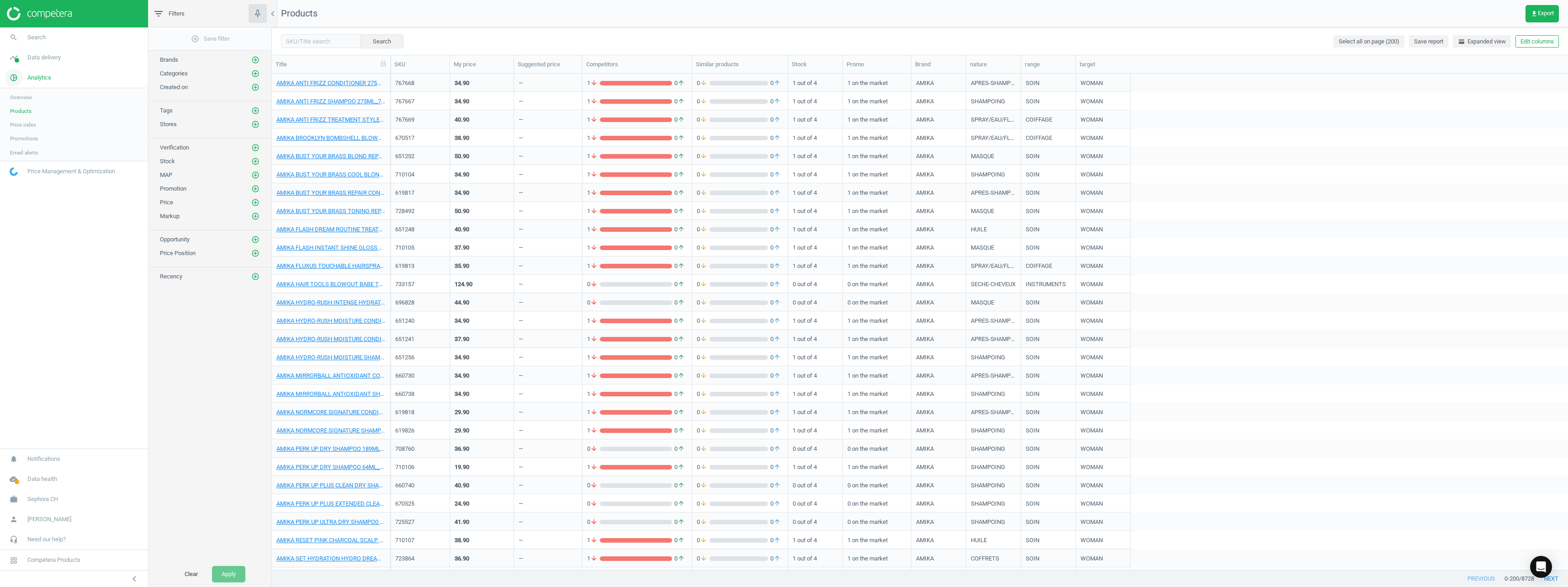
scroll to position [489, 1289]
click at [16, 503] on icon "work" at bounding box center [13, 499] width 17 height 17
click at [5, 76] on icon "pie_chart_outlined" at bounding box center [13, 77] width 17 height 17
click at [17, 66] on span "timeline" at bounding box center [14, 57] width 27 height 20
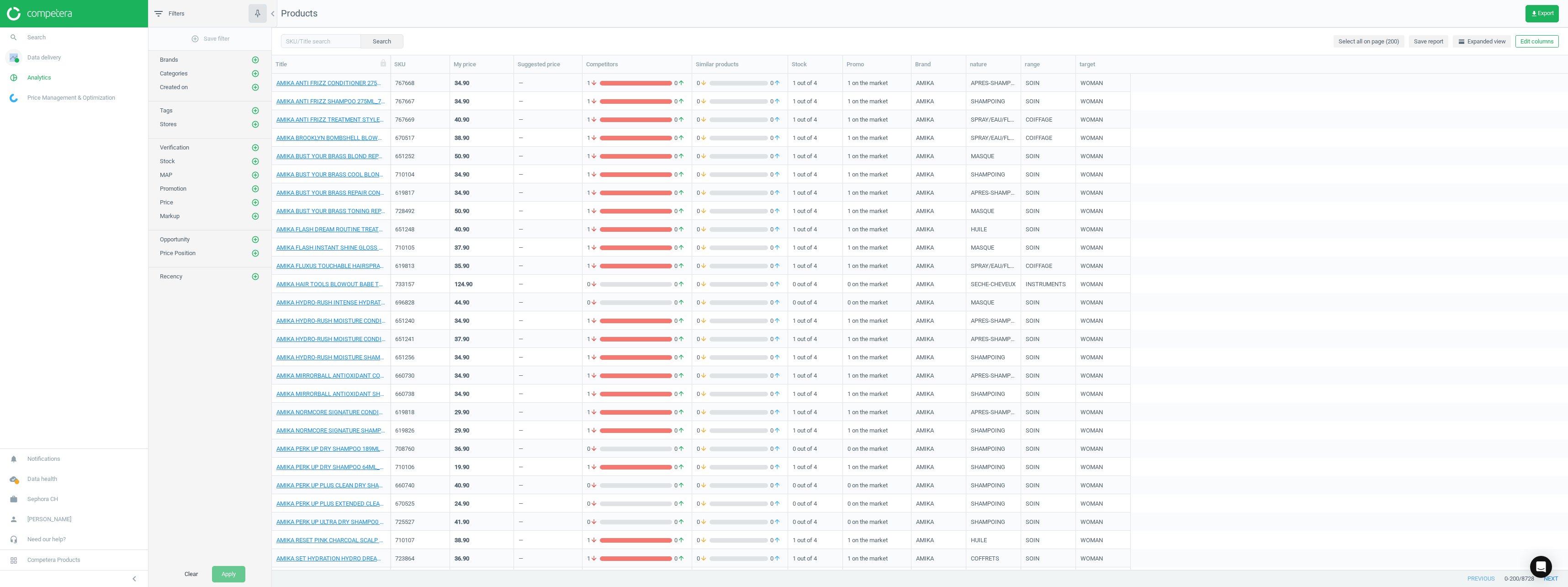
click at [17, 66] on span "timeline" at bounding box center [14, 57] width 27 height 20
click at [16, 134] on span "Stores" at bounding box center [18, 132] width 16 height 8
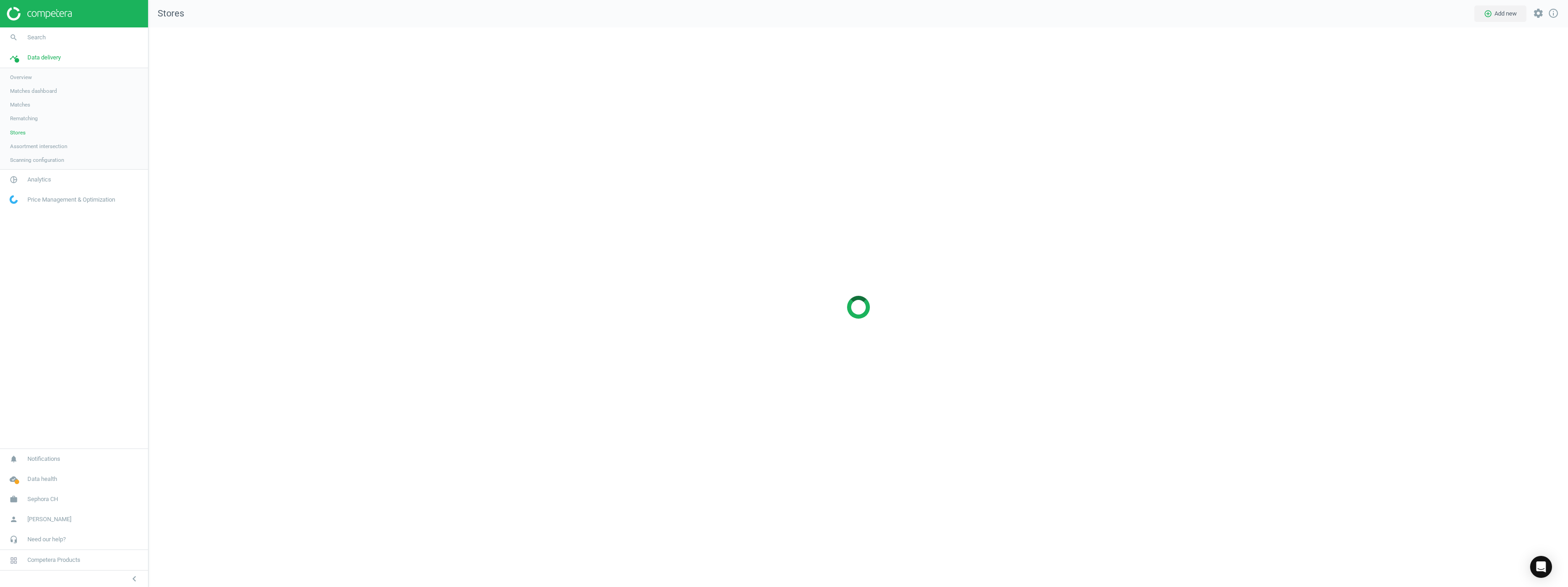
scroll to position [574, 1434]
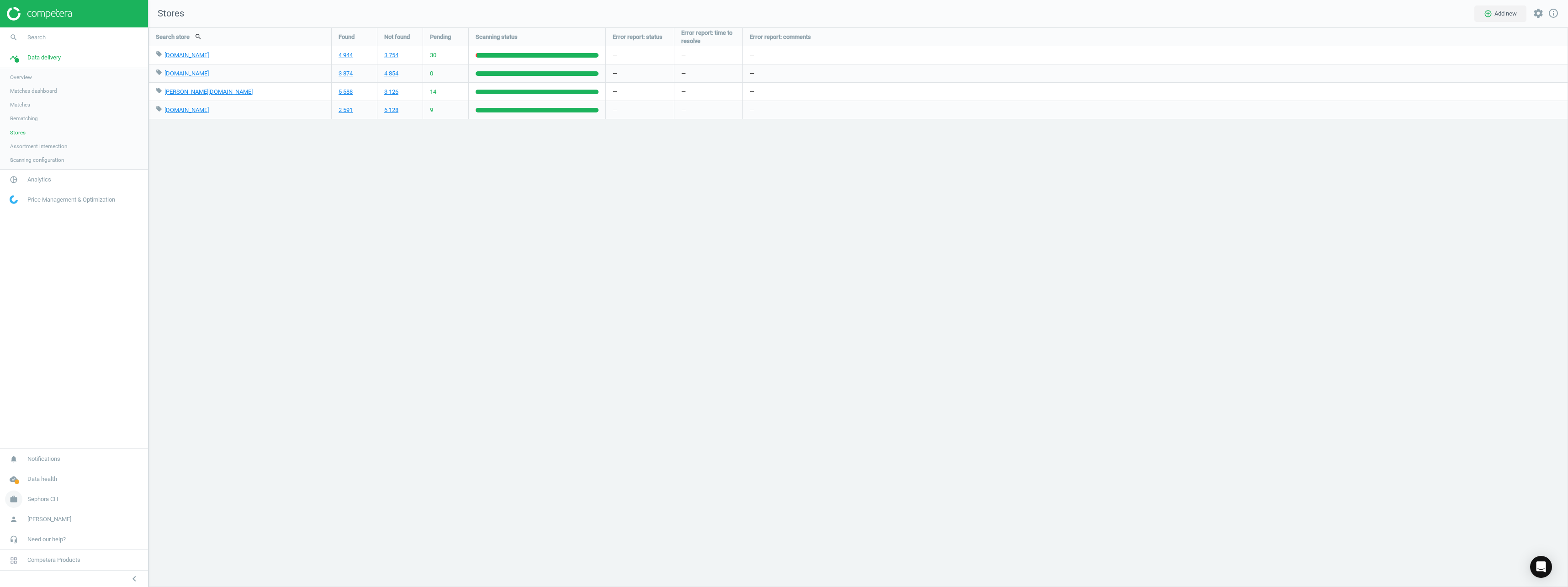
click at [14, 492] on icon "work" at bounding box center [13, 499] width 17 height 17
click at [23, 473] on span "Switch campaign" at bounding box center [30, 472] width 40 height 8
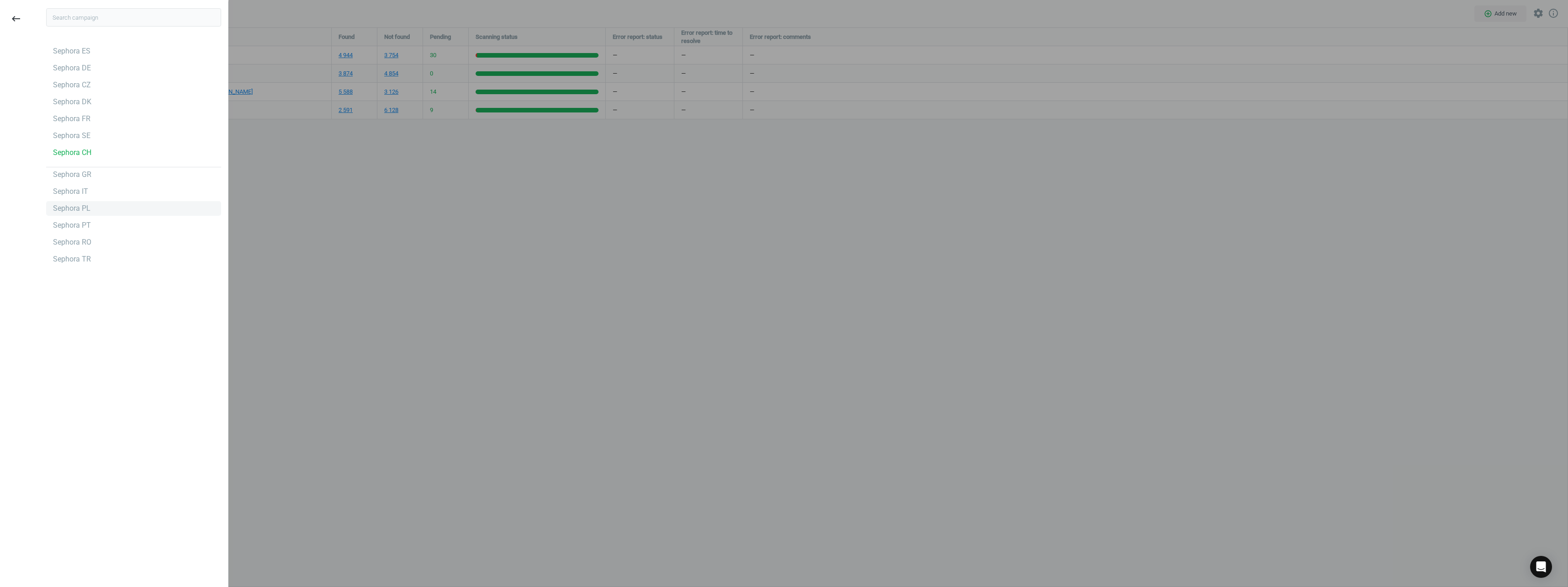
click at [75, 213] on div "Sephora PL" at bounding box center [71, 208] width 38 height 10
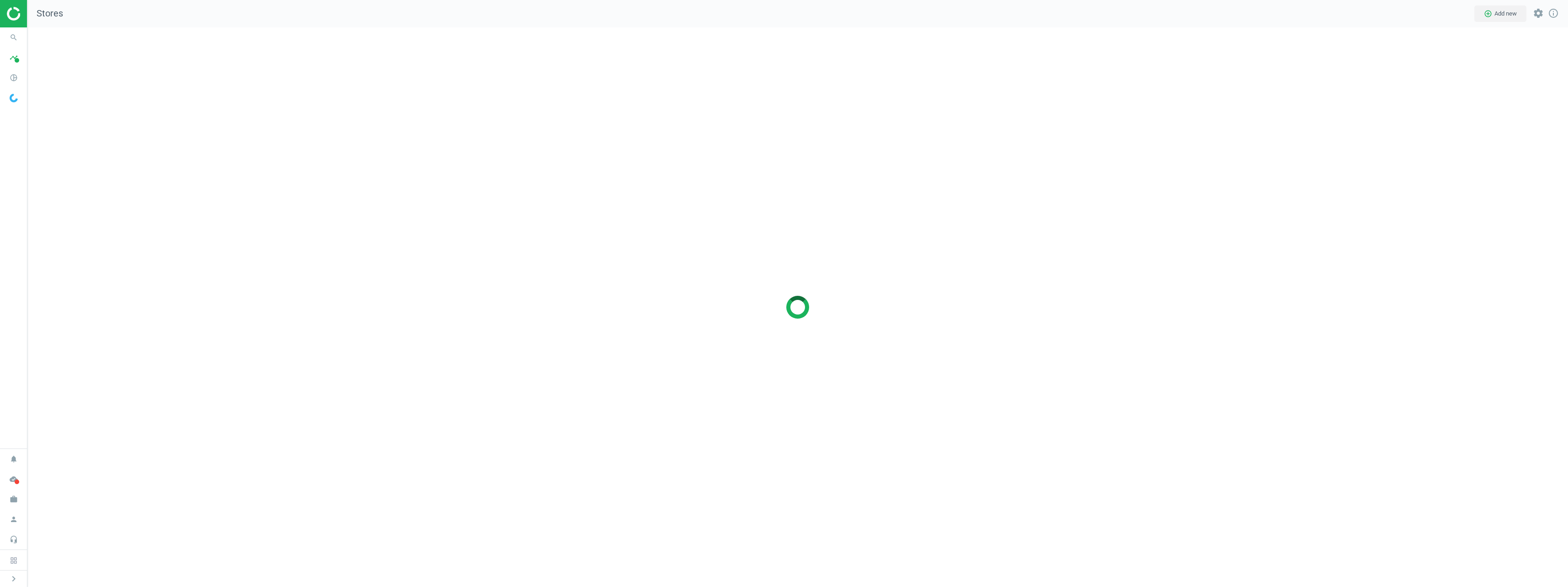
scroll to position [574, 1555]
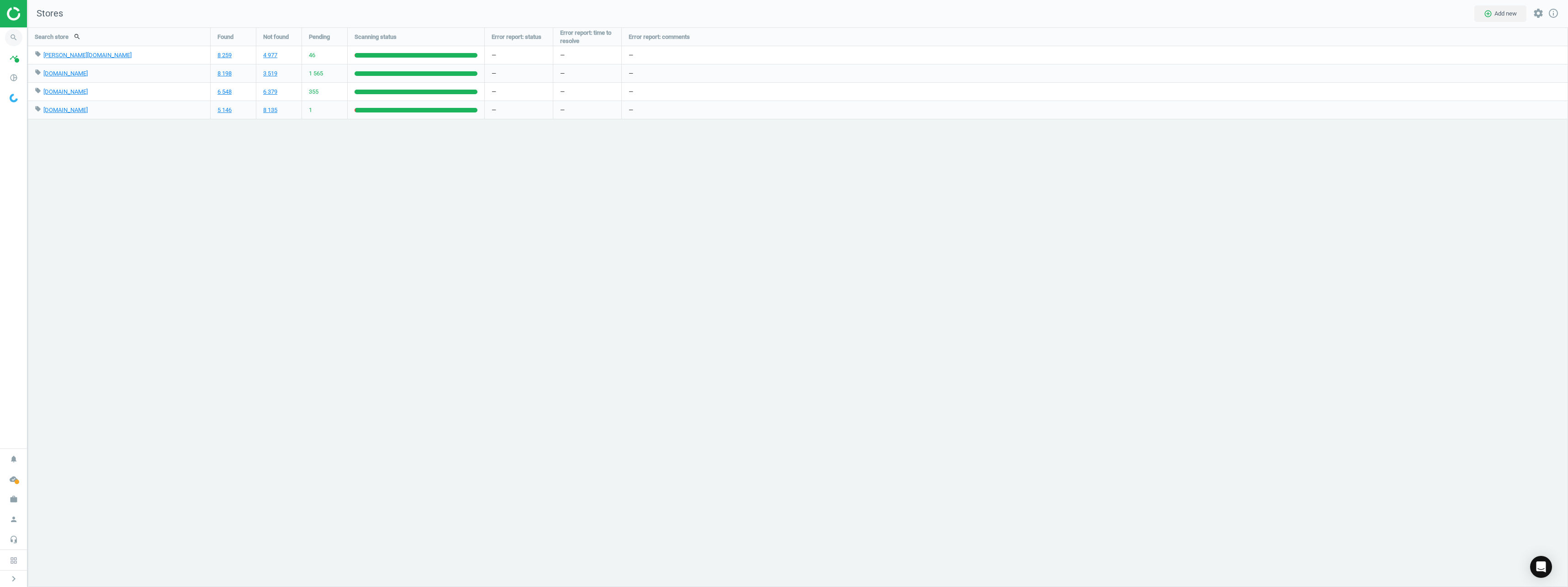
click at [13, 38] on icon "search" at bounding box center [13, 37] width 17 height 17
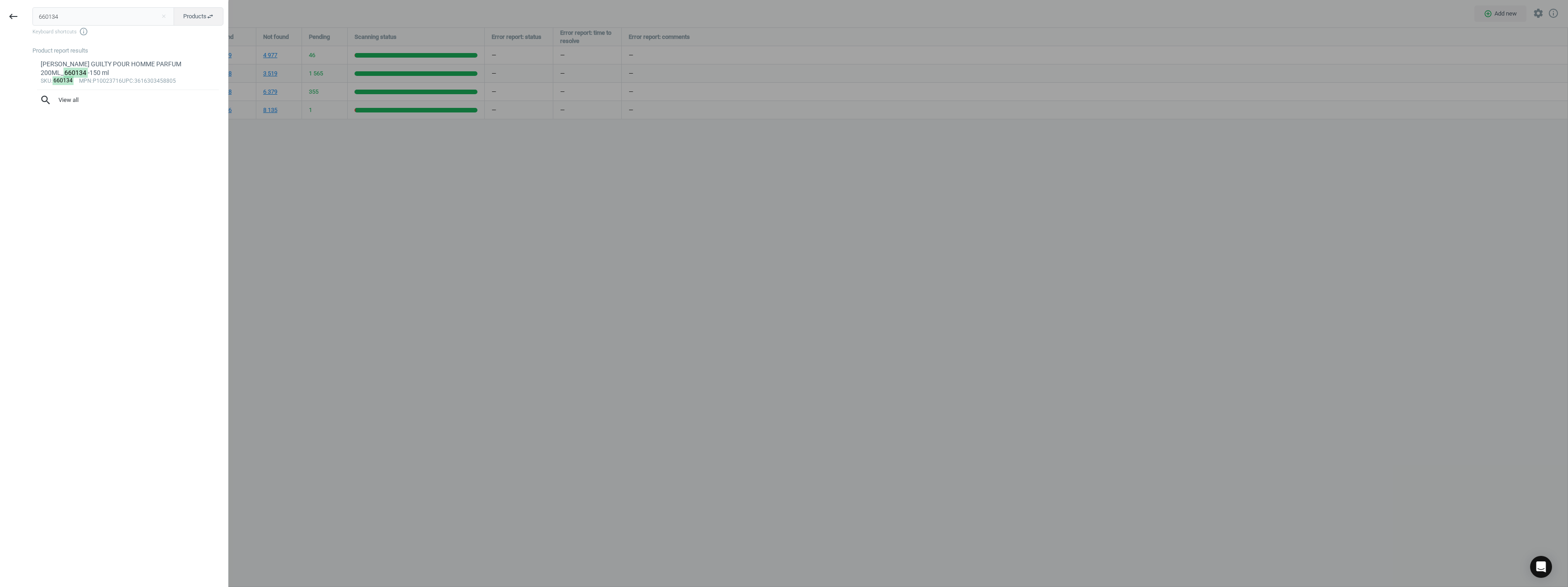
type input "660134"
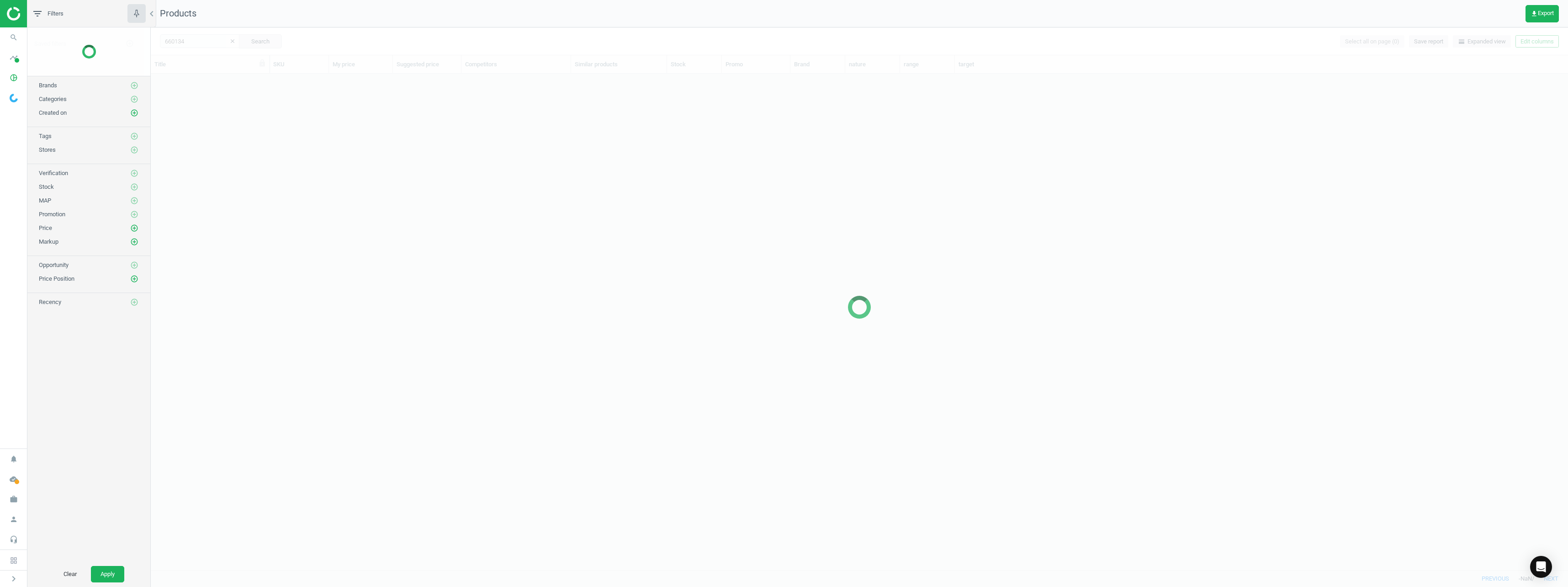
scroll to position [489, 1411]
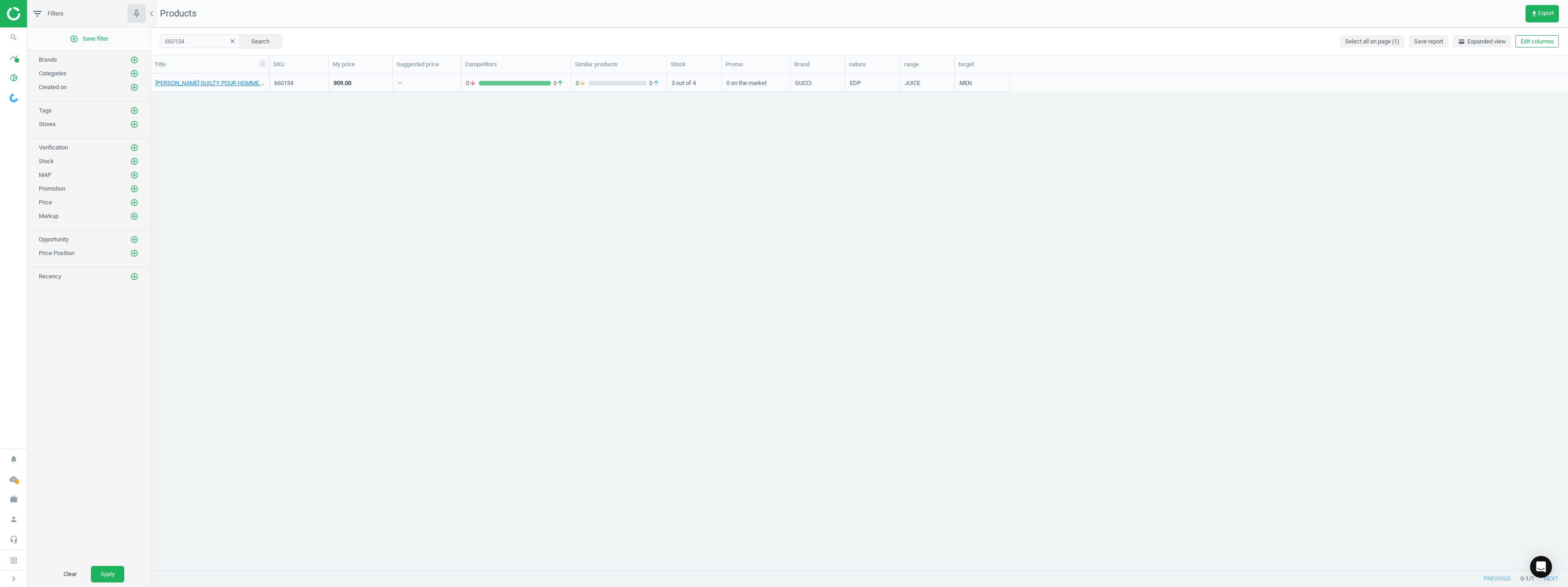
drag, startPoint x: 199, startPoint y: 49, endPoint x: 200, endPoint y: 37, distance: 12.0
click at [200, 37] on div "660134 clear Search Select all on page (1) Save report horizontal_split Expande…" at bounding box center [859, 41] width 1417 height 27
click at [200, 37] on input "660134" at bounding box center [200, 41] width 80 height 14
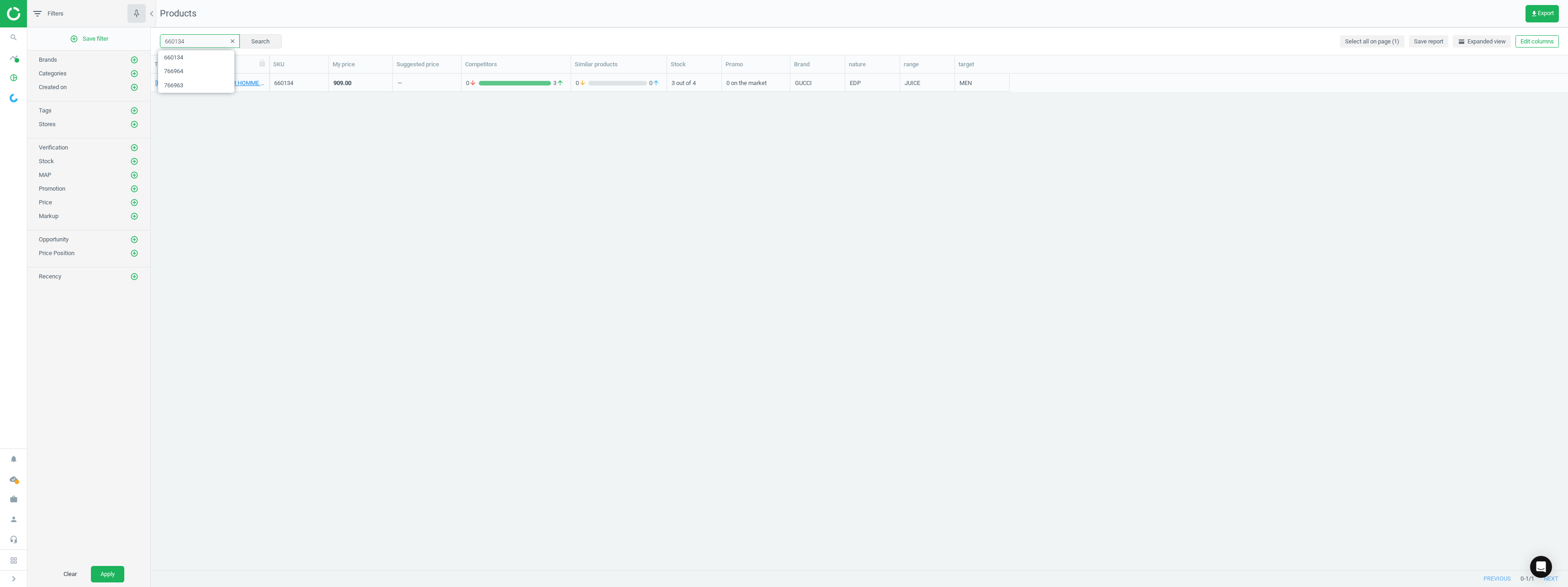
paste input "579295"
type input "579295"
click at [200, 82] on link "GUCCI GUCCI GUILTY POUR HOMME PARFUM 150ML_579295-GUILTY FOR MAN GUCCI PARFUM 1…" at bounding box center [210, 83] width 110 height 8
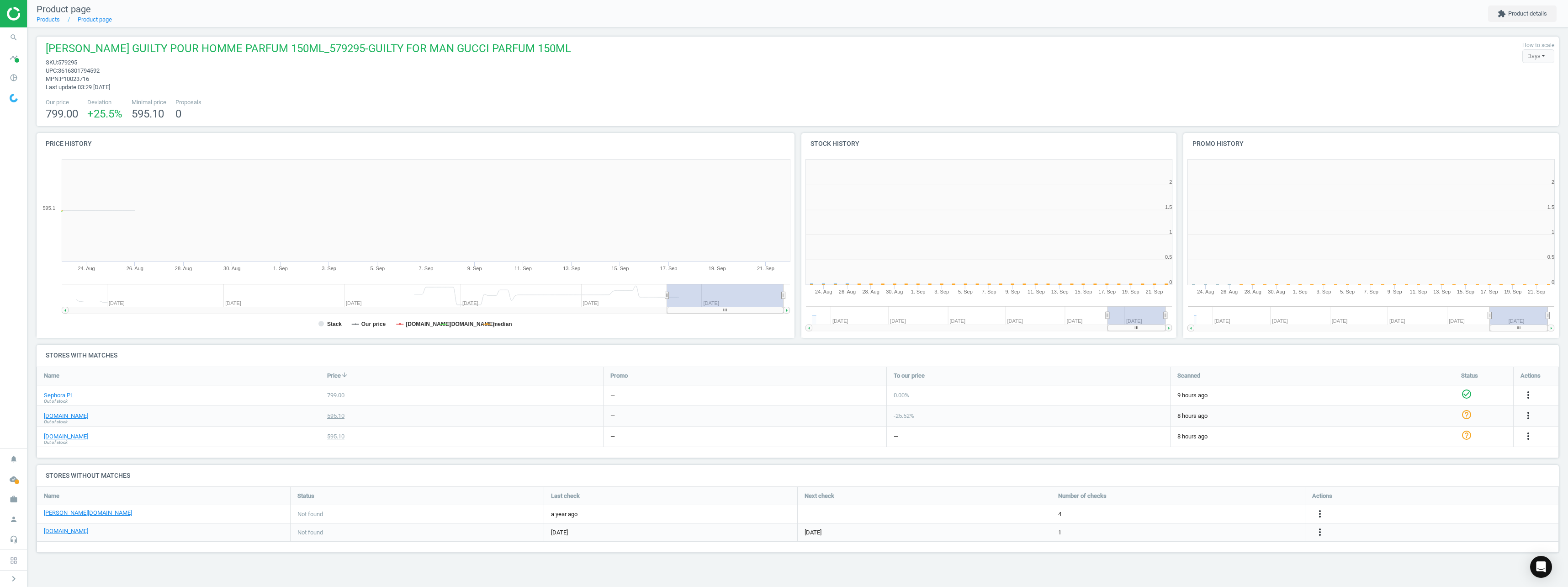
scroll to position [197, 389]
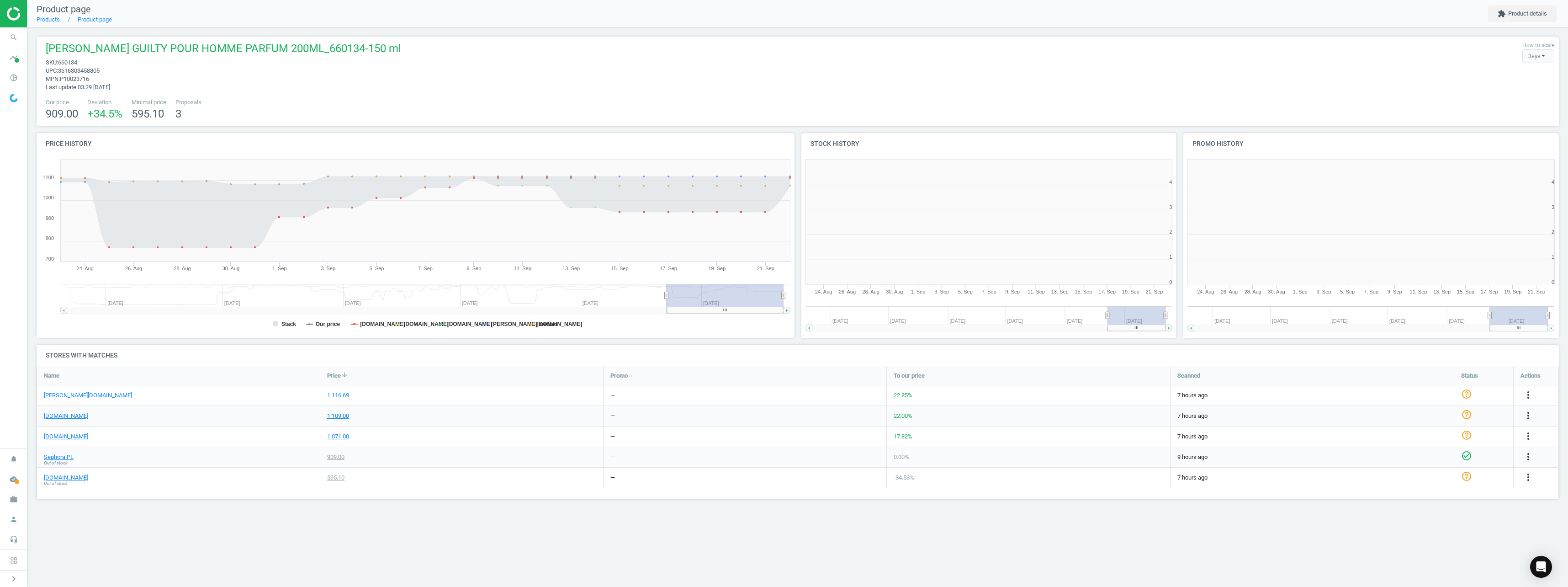
scroll to position [197, 389]
